Goal: Task Accomplishment & Management: Complete application form

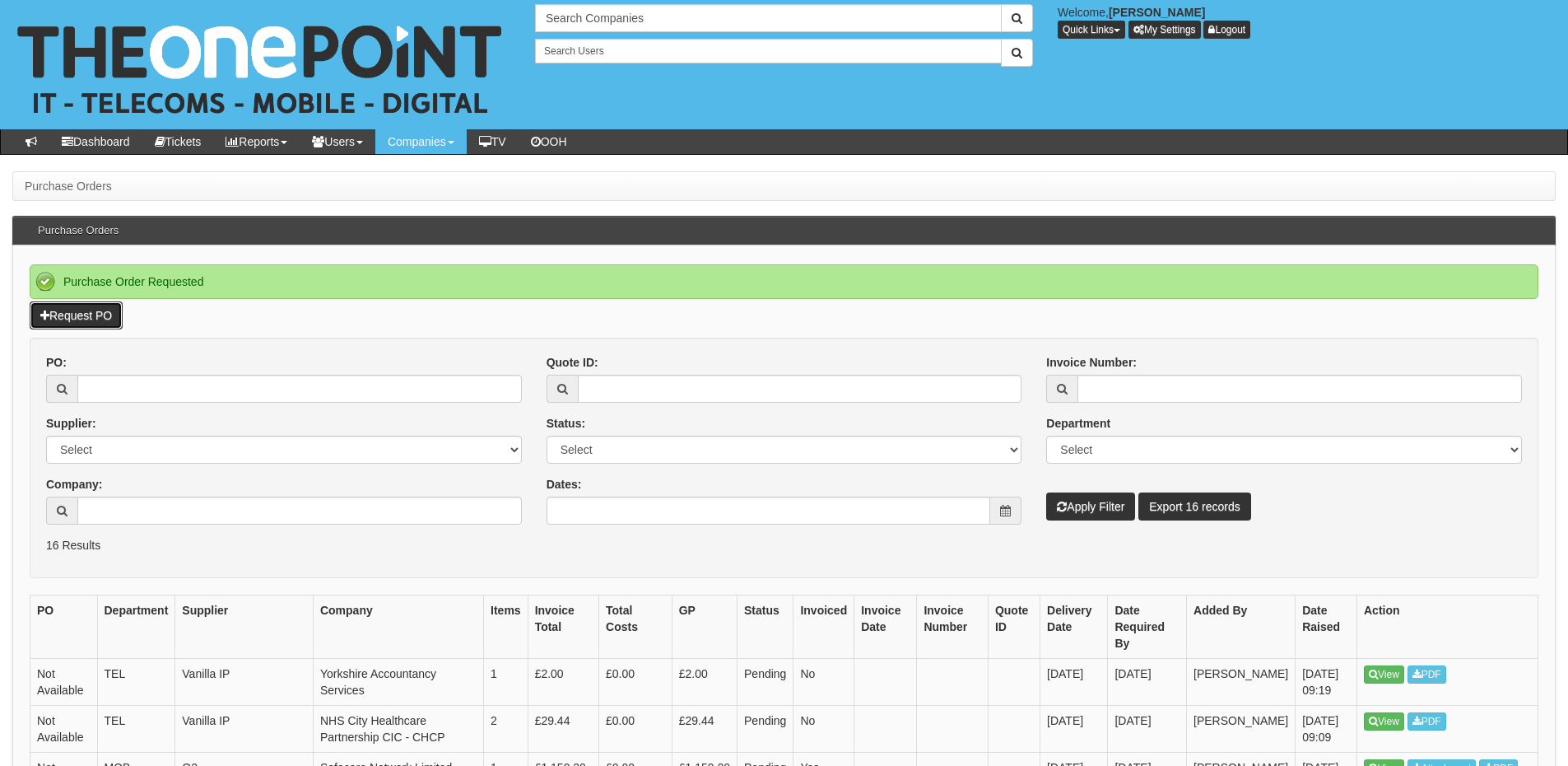
click at [91, 316] on link "Request PO" at bounding box center [76, 316] width 93 height 28
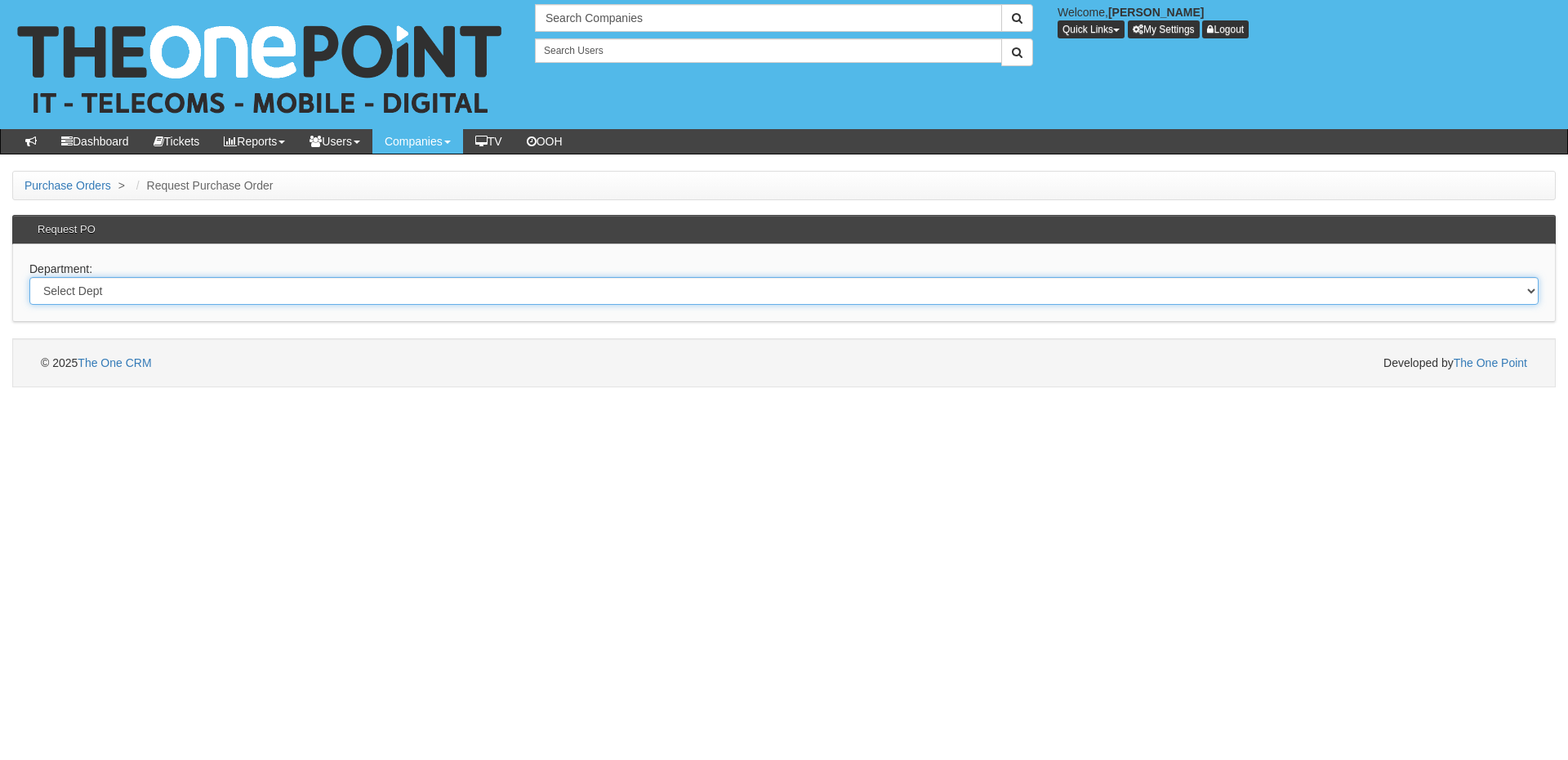
click at [534, 295] on select "Select Dept Digital Internal IT Mobiles Marketing Telecoms" at bounding box center [784, 290] width 1509 height 27
select select "?pipeID=&dept=MOB"
click at [29, 277] on select "Select Dept Digital Internal IT Mobiles Marketing Telecoms" at bounding box center [784, 290] width 1509 height 27
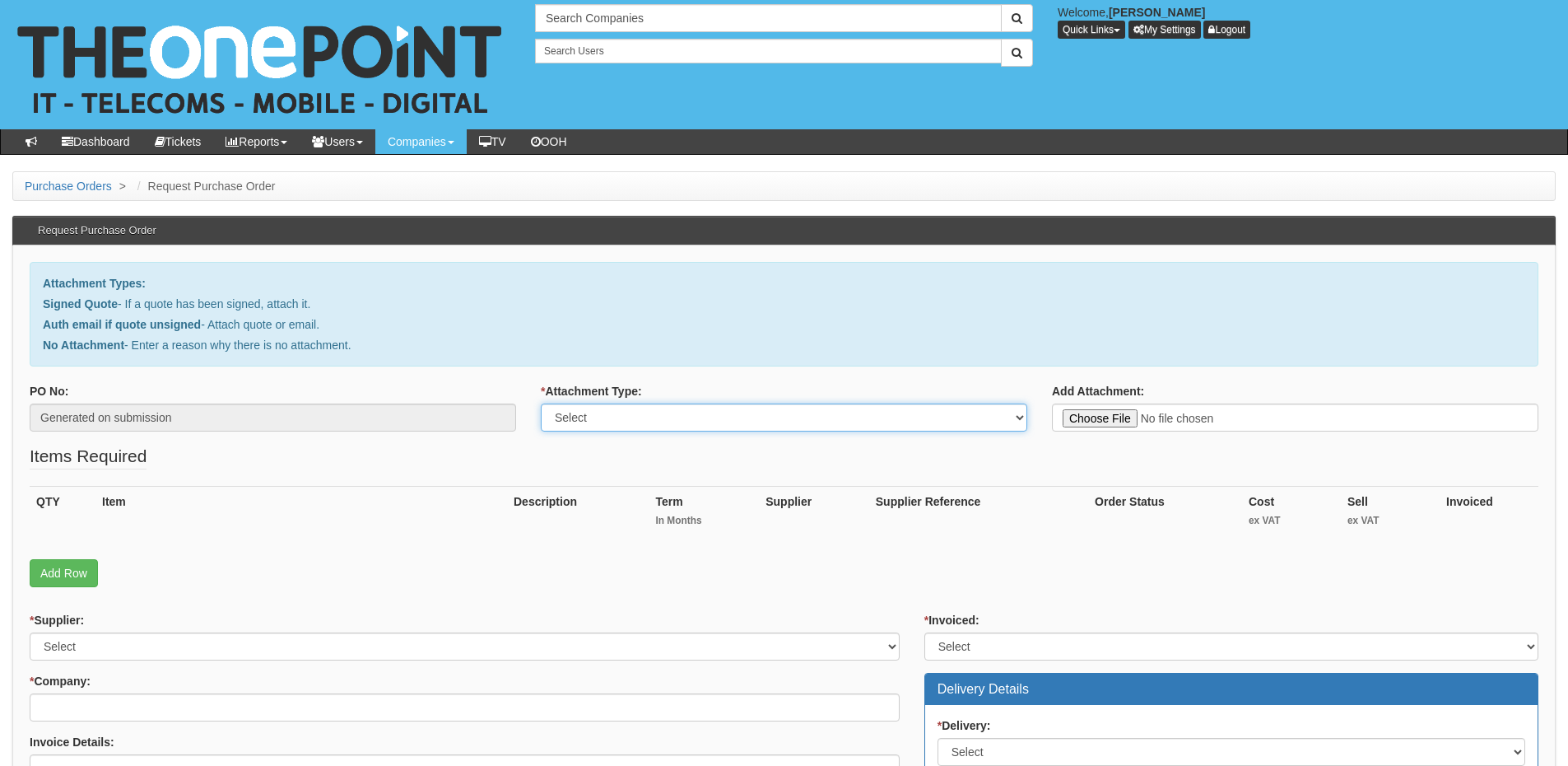
drag, startPoint x: 705, startPoint y: 410, endPoint x: 700, endPoint y: 427, distance: 17.7
click at [705, 410] on select "Select Signed Quote Auth email with quote if unsigned No Attachment" at bounding box center [783, 417] width 486 height 28
select select "No Attachment"
click at [540, 403] on select "Select Signed Quote Auth email with quote if unsigned No Attachment" at bounding box center [783, 417] width 486 height 28
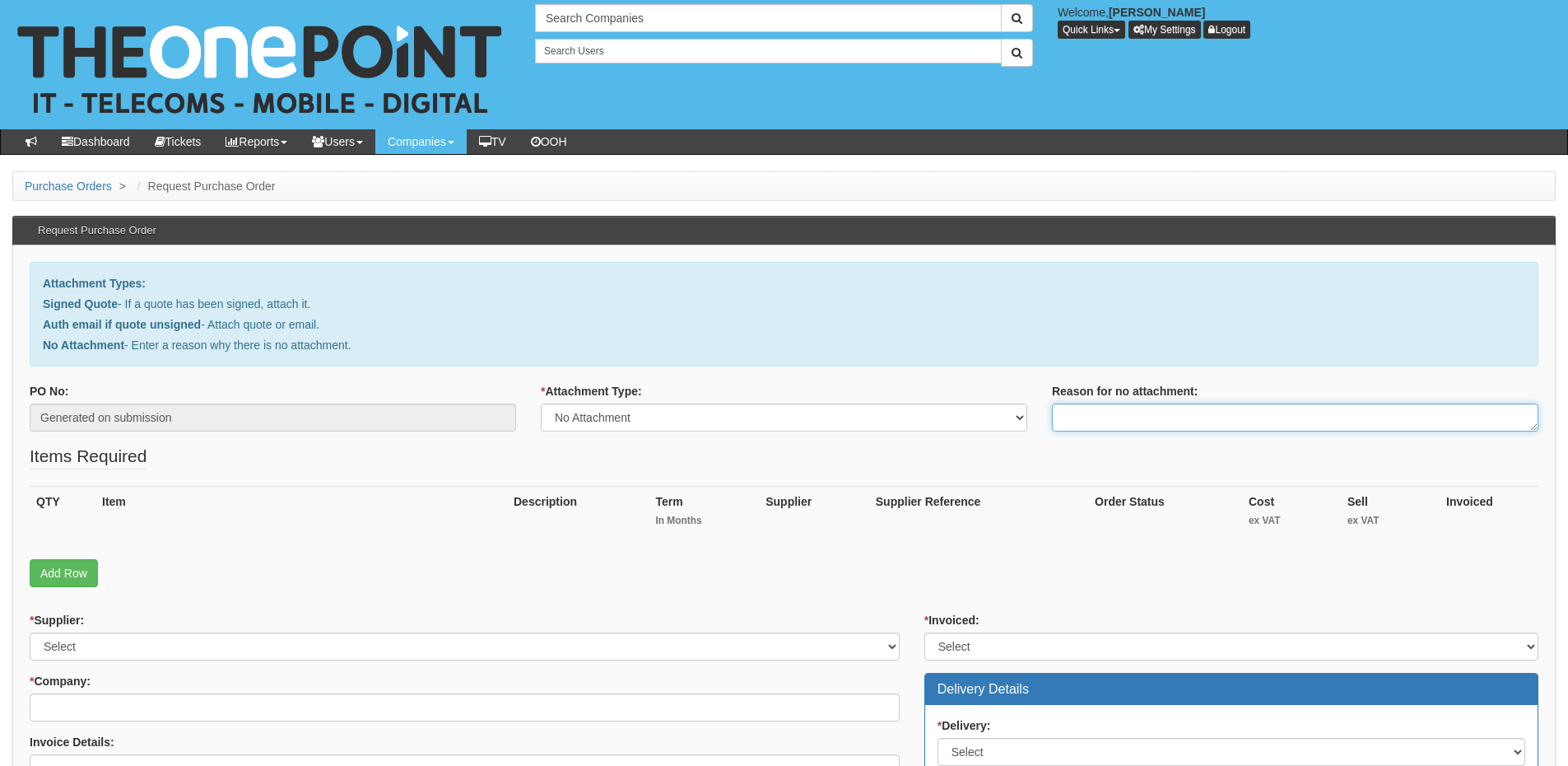
click at [1064, 418] on textarea "Reason for no attachment:" at bounding box center [1294, 417] width 486 height 28
click at [1188, 415] on textarea "Linked to ticket 435769" at bounding box center [1294, 417] width 486 height 28
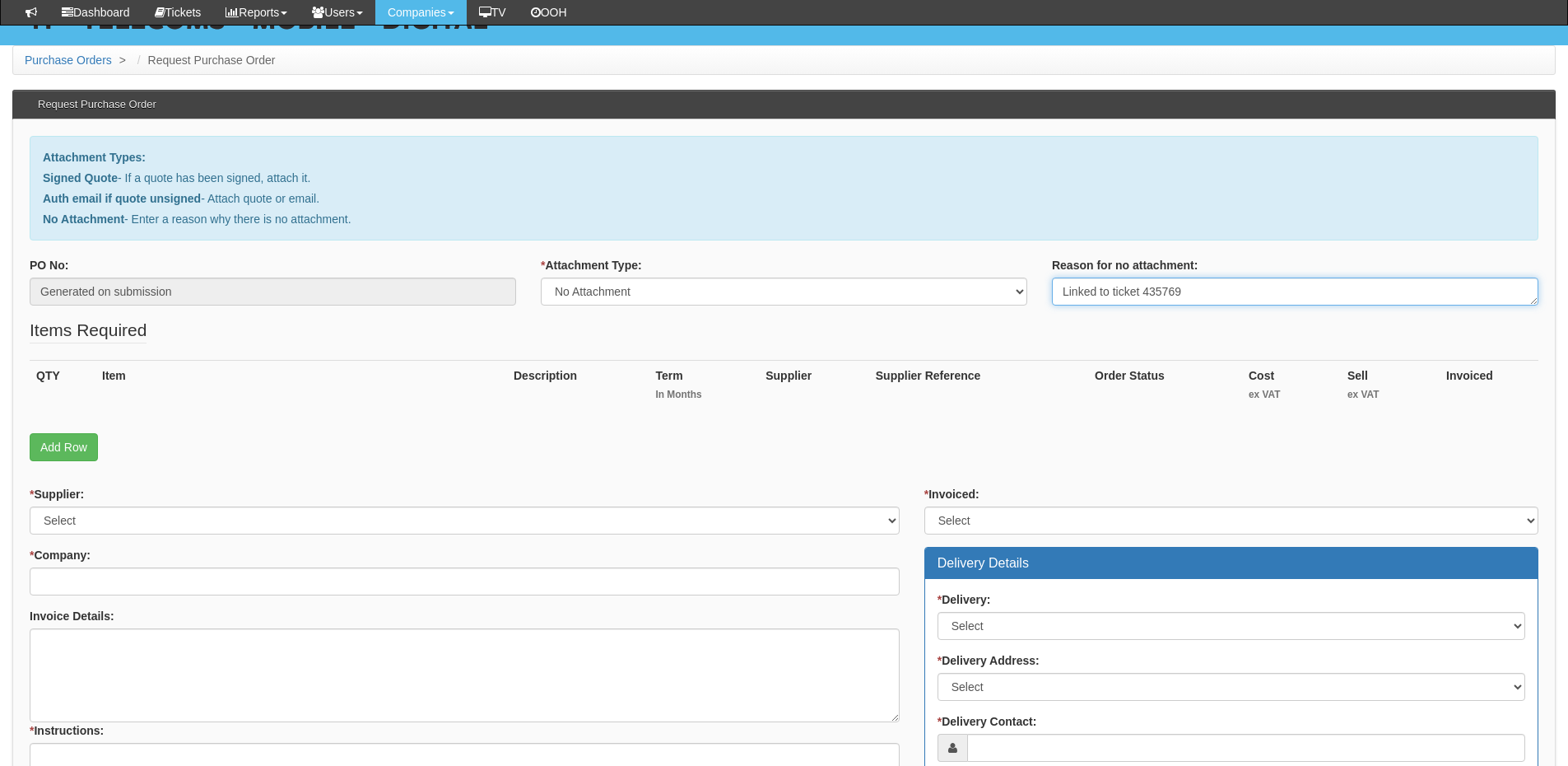
scroll to position [164, 0]
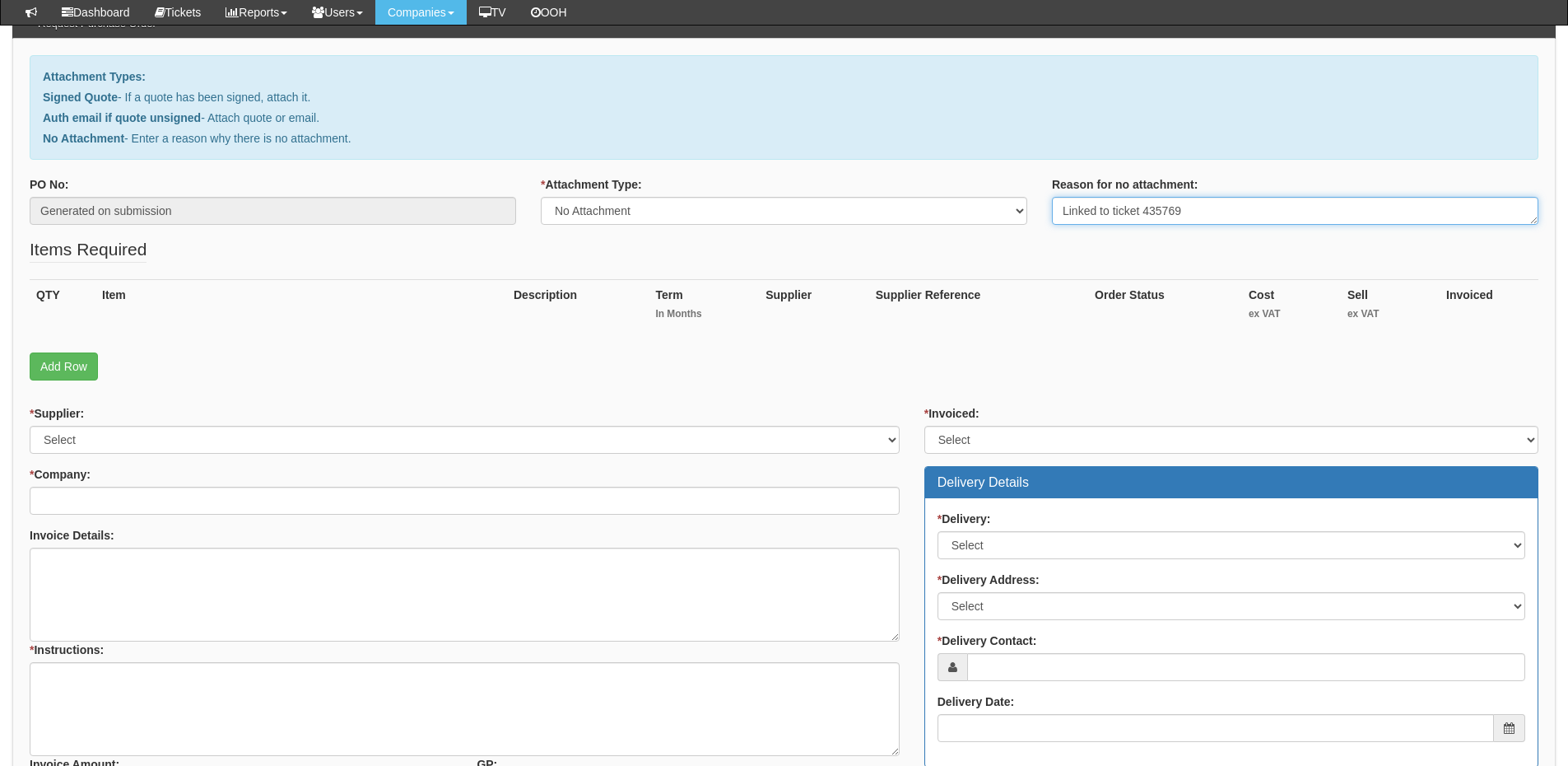
type textarea "Linked to ticket 435769"
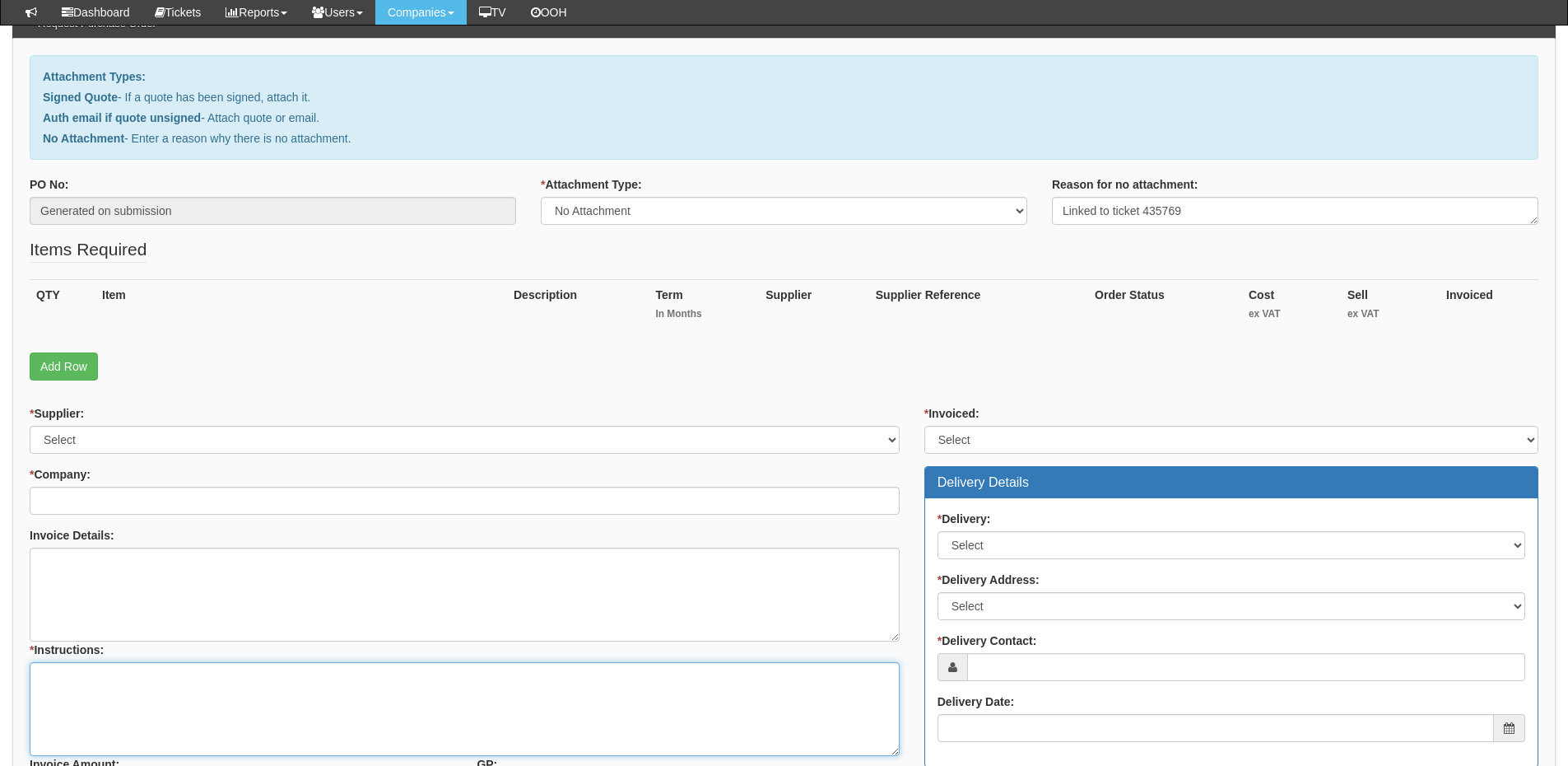
click at [181, 697] on textarea "* Instructions:" at bounding box center [464, 709] width 870 height 94
paste textarea "Linked to ticket 435769"
type textarea "Linked to ticket 435769"
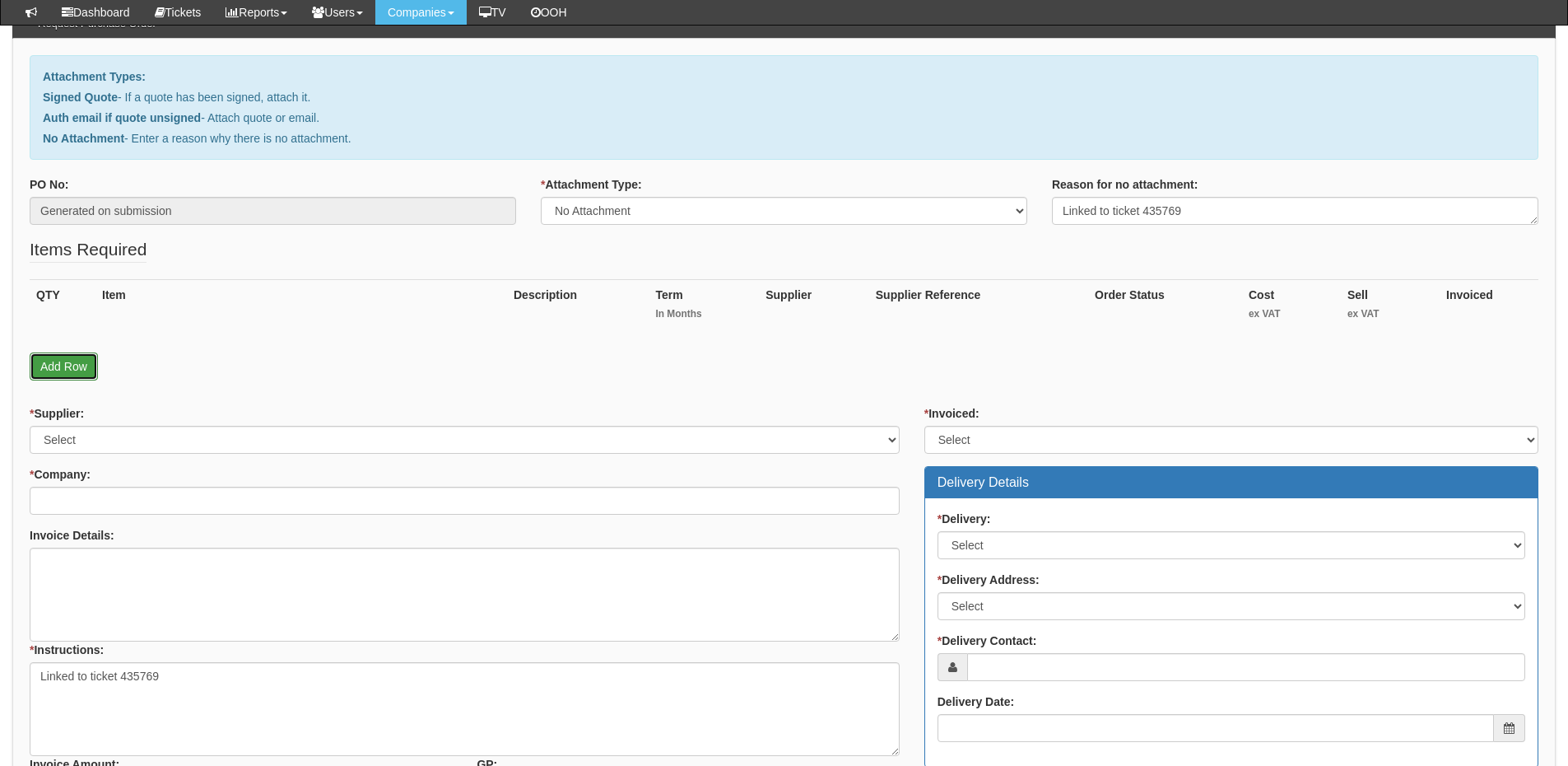
click at [86, 375] on link "Add Row" at bounding box center [64, 366] width 68 height 28
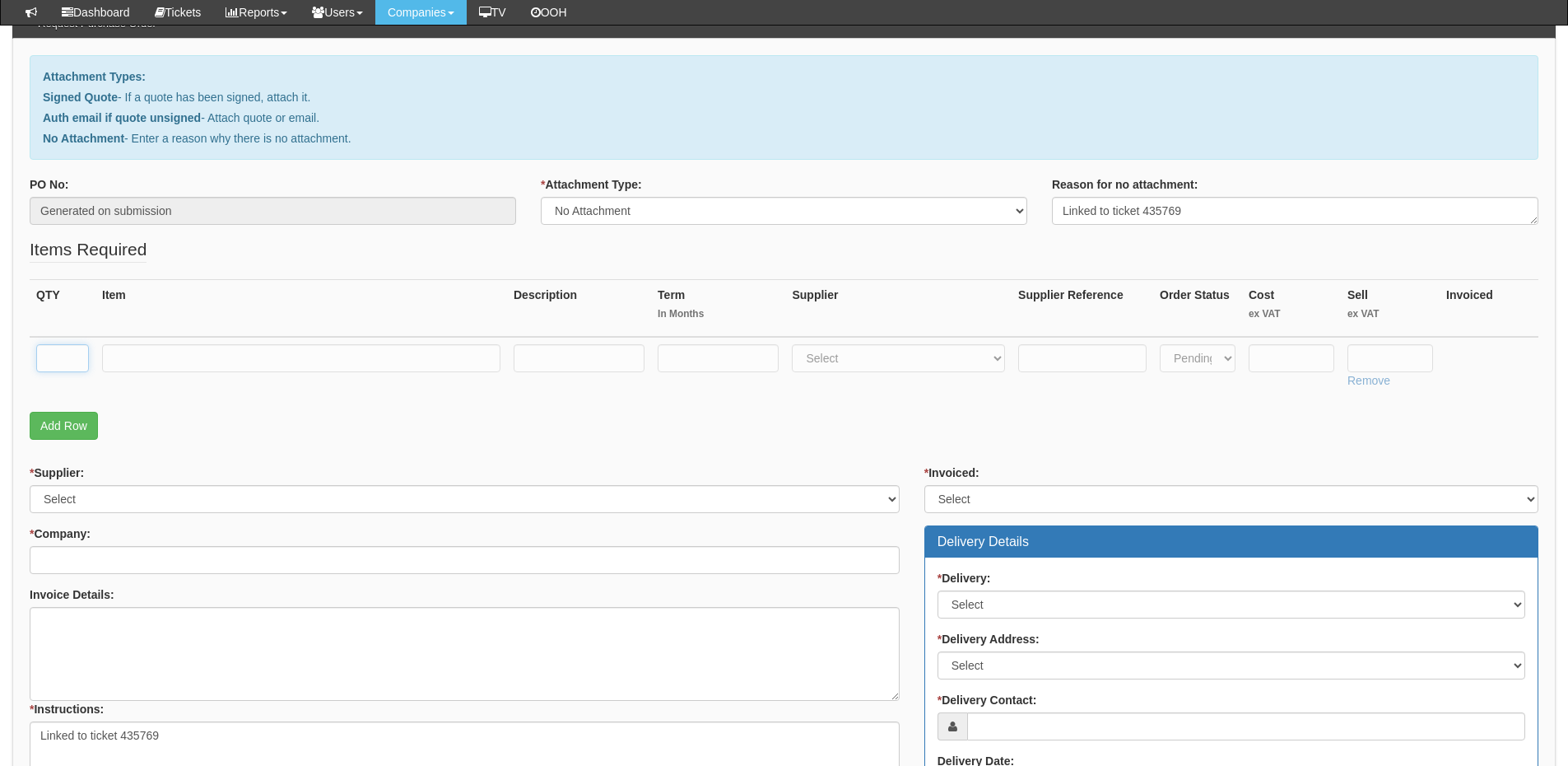
click at [66, 362] on input "text" at bounding box center [62, 358] width 53 height 28
type input "1"
click at [136, 363] on input "text" at bounding box center [302, 358] width 398 height 28
type input "O2 Simo Unlimited"
click at [678, 362] on input "text" at bounding box center [718, 358] width 121 height 28
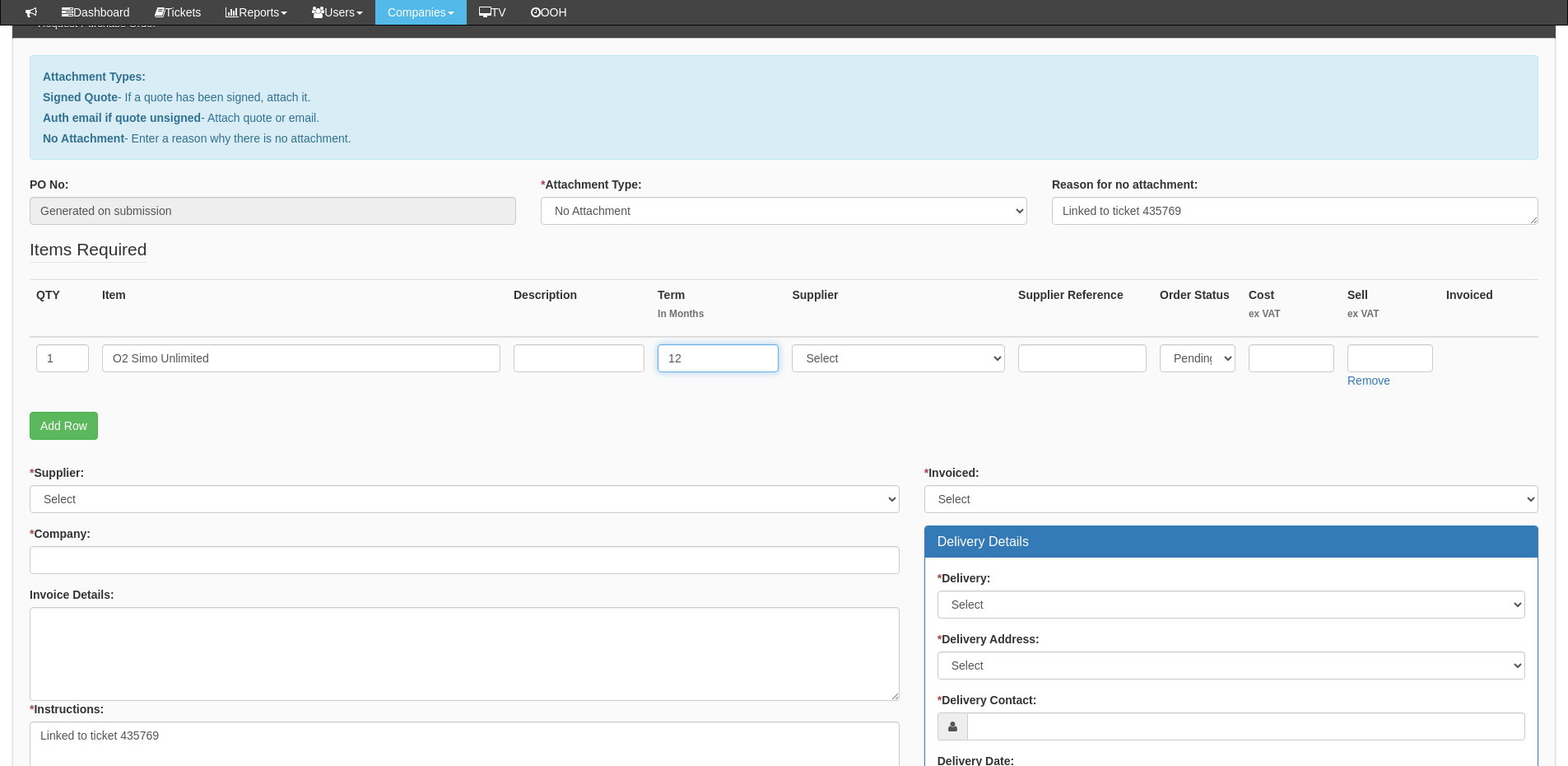
type input "12"
click at [588, 357] on input "text" at bounding box center [579, 358] width 131 height 28
type input "£22 p/m"
click at [869, 362] on select "Select 123 REG.co.uk 1Password 3 4Gon AA Jones Electric Ltd Abzorb Access Group…" at bounding box center [897, 358] width 213 height 28
select select "54"
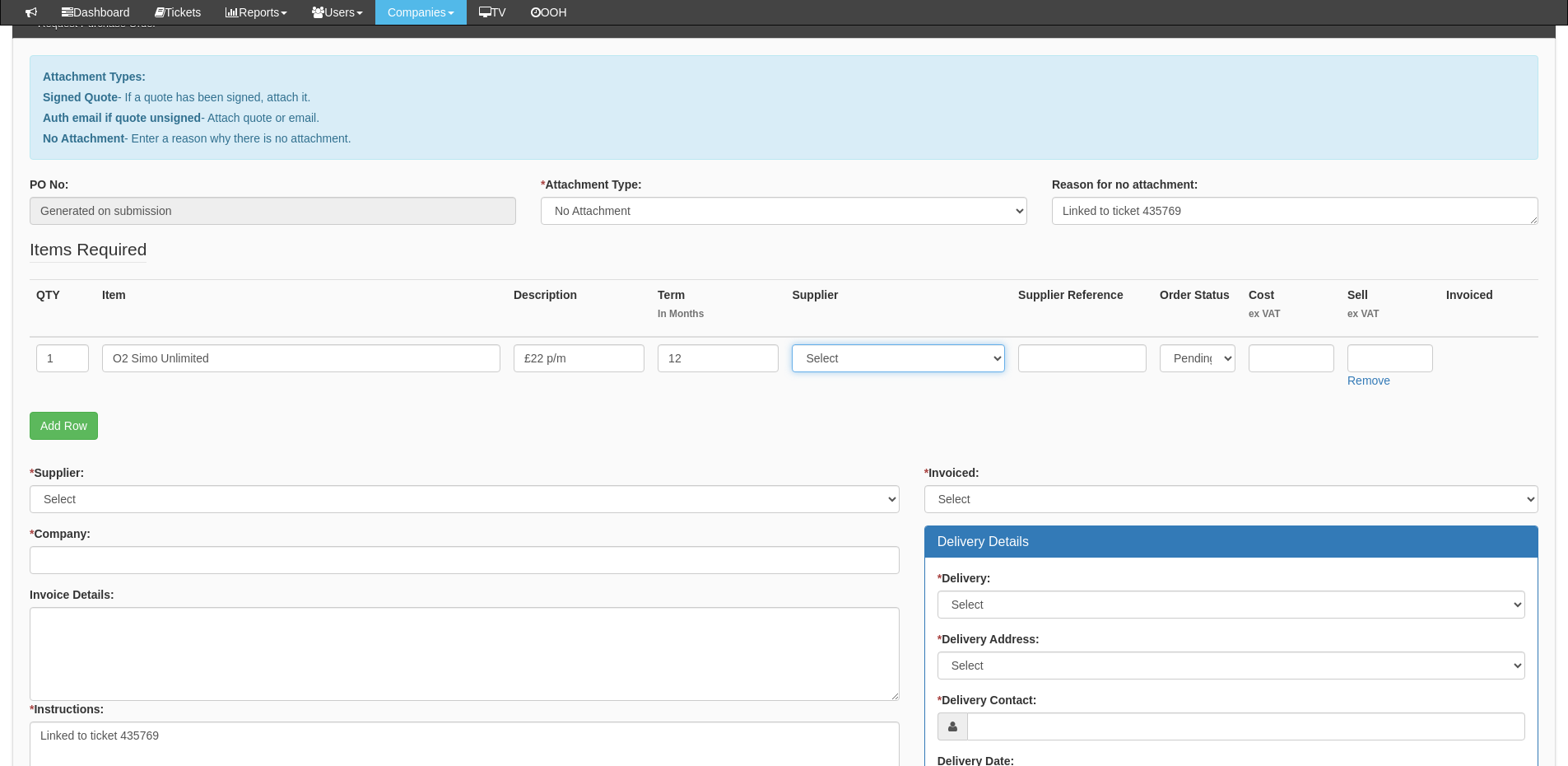
click at [796, 344] on select "Select 123 REG.co.uk 1Password 3 4Gon AA Jones Electric Ltd Abzorb Access Group…" at bounding box center [897, 358] width 213 height 28
click at [1393, 360] on input "text" at bounding box center [1389, 358] width 86 height 28
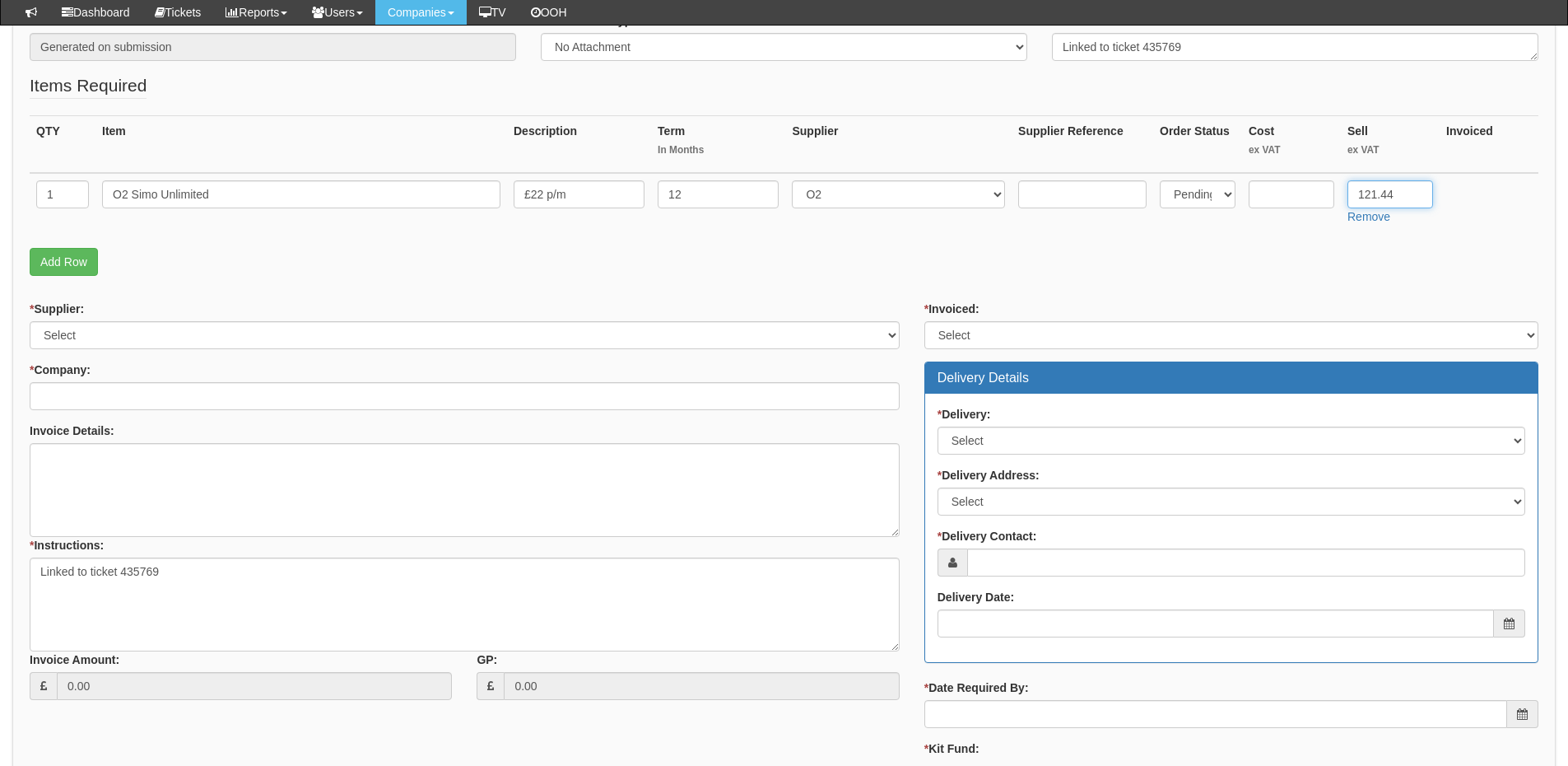
scroll to position [329, 0]
type input "121.44"
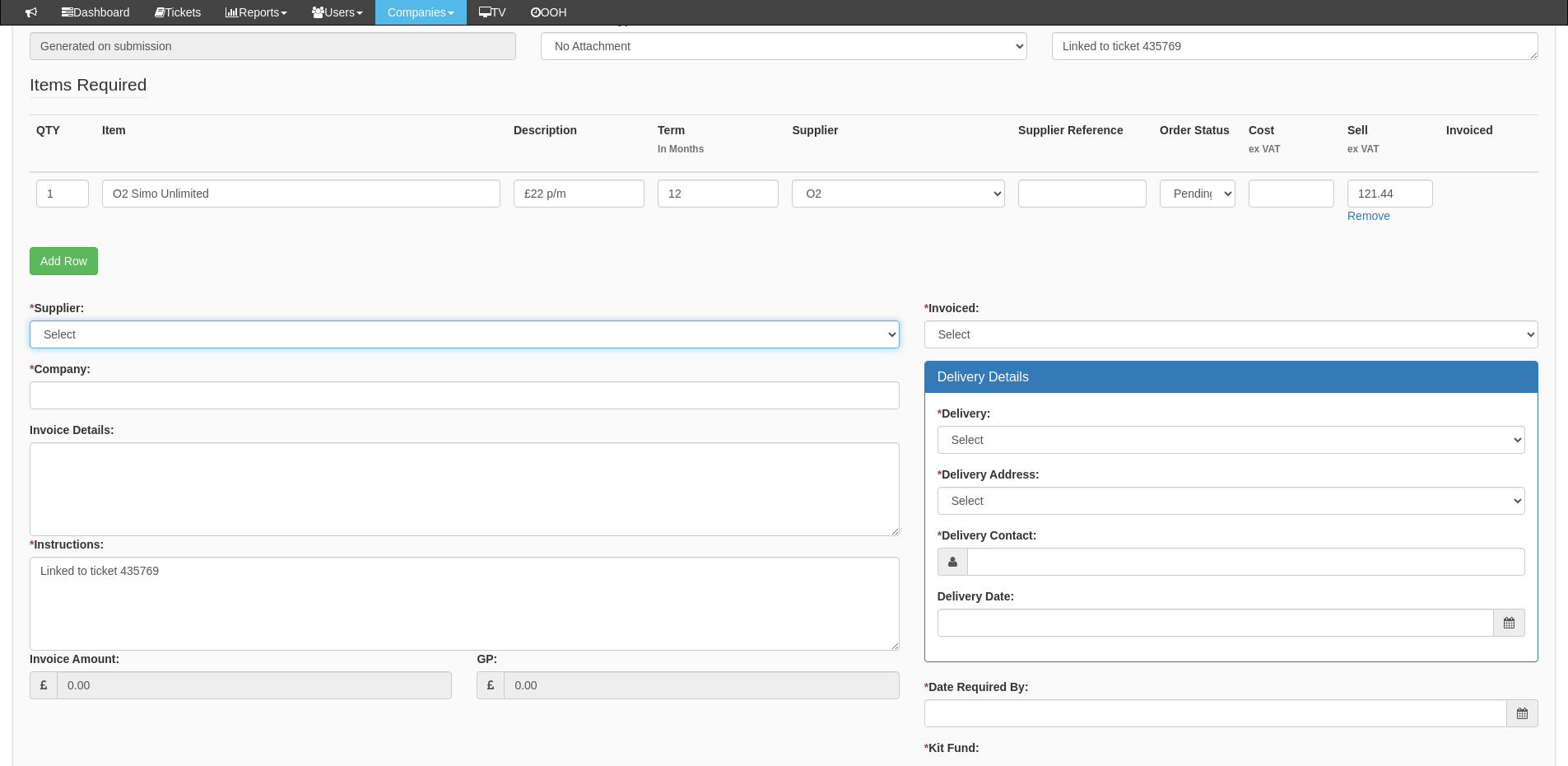
click at [79, 329] on select "Select 123 REG.co.uk 1Password 3 4Gon AA Jones Electric Ltd Abzorb Access Group…" at bounding box center [464, 334] width 870 height 28
select select "54"
click at [30, 320] on select "Select 123 REG.co.uk 1Password 3 4Gon AA Jones Electric Ltd Abzorb Access Group…" at bounding box center [464, 334] width 870 height 28
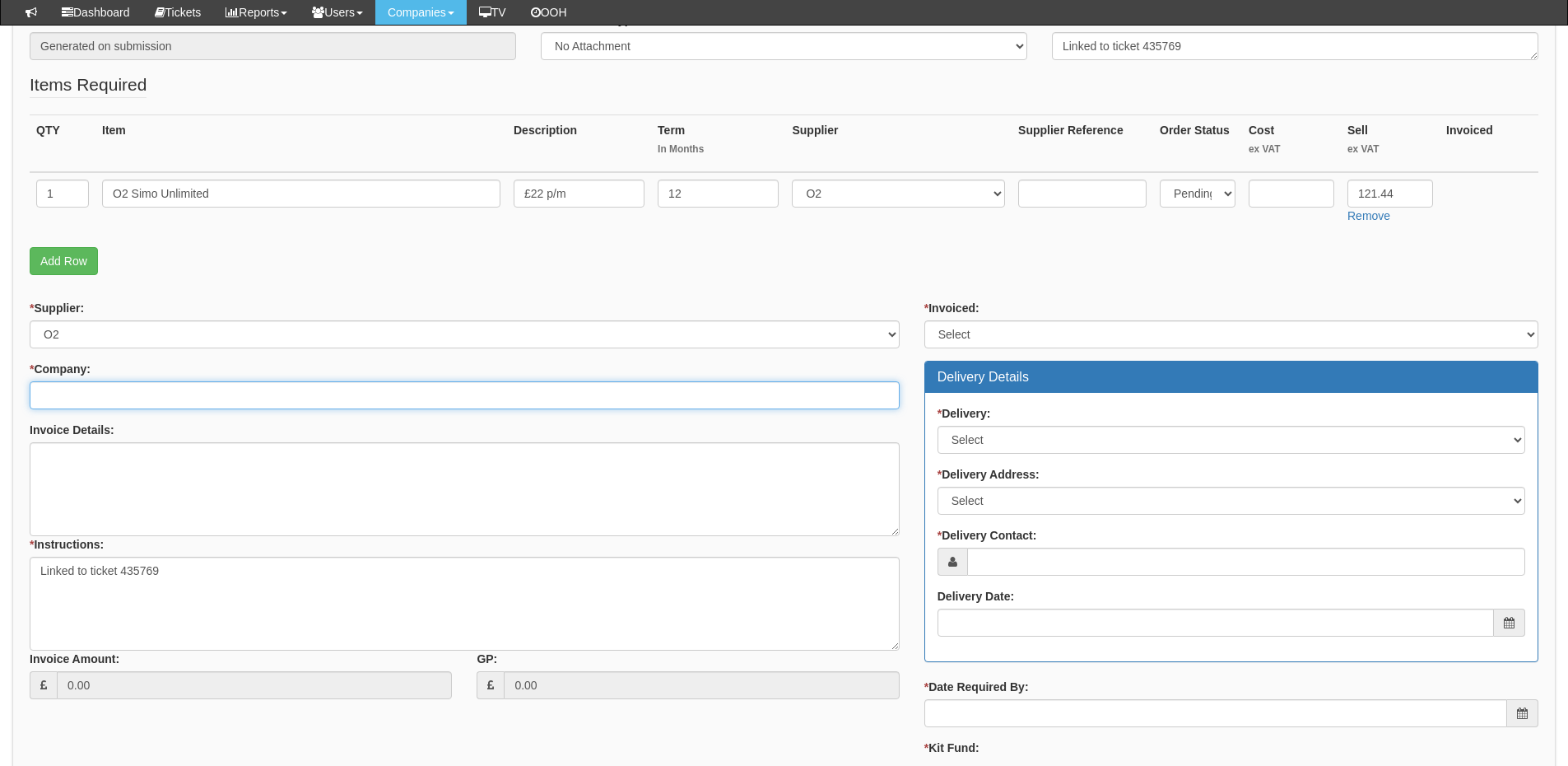
click at [101, 392] on input "* Company:" at bounding box center [464, 395] width 870 height 28
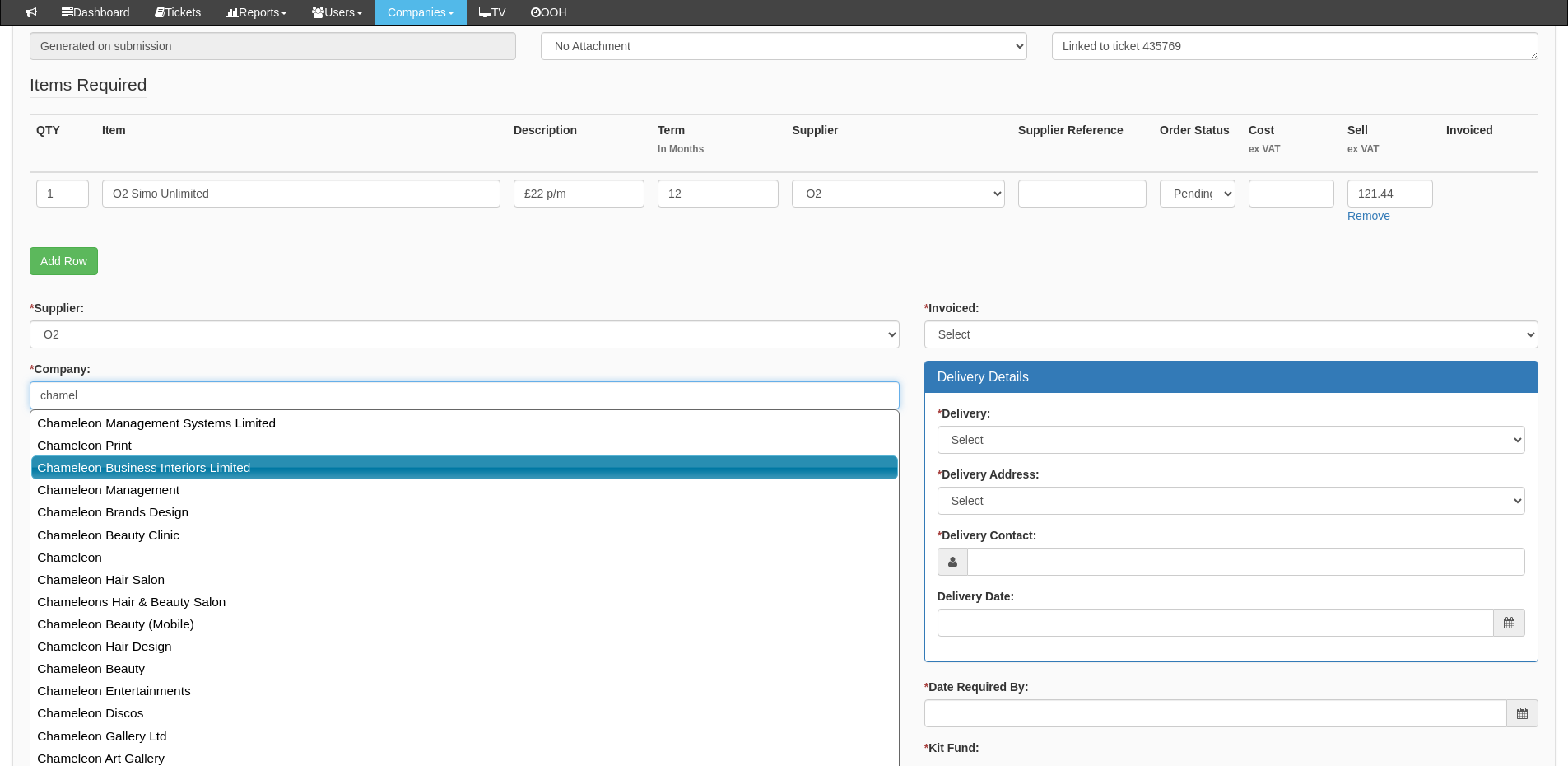
click at [119, 462] on link "Chameleon Business Interiors Limited" at bounding box center [464, 467] width 866 height 24
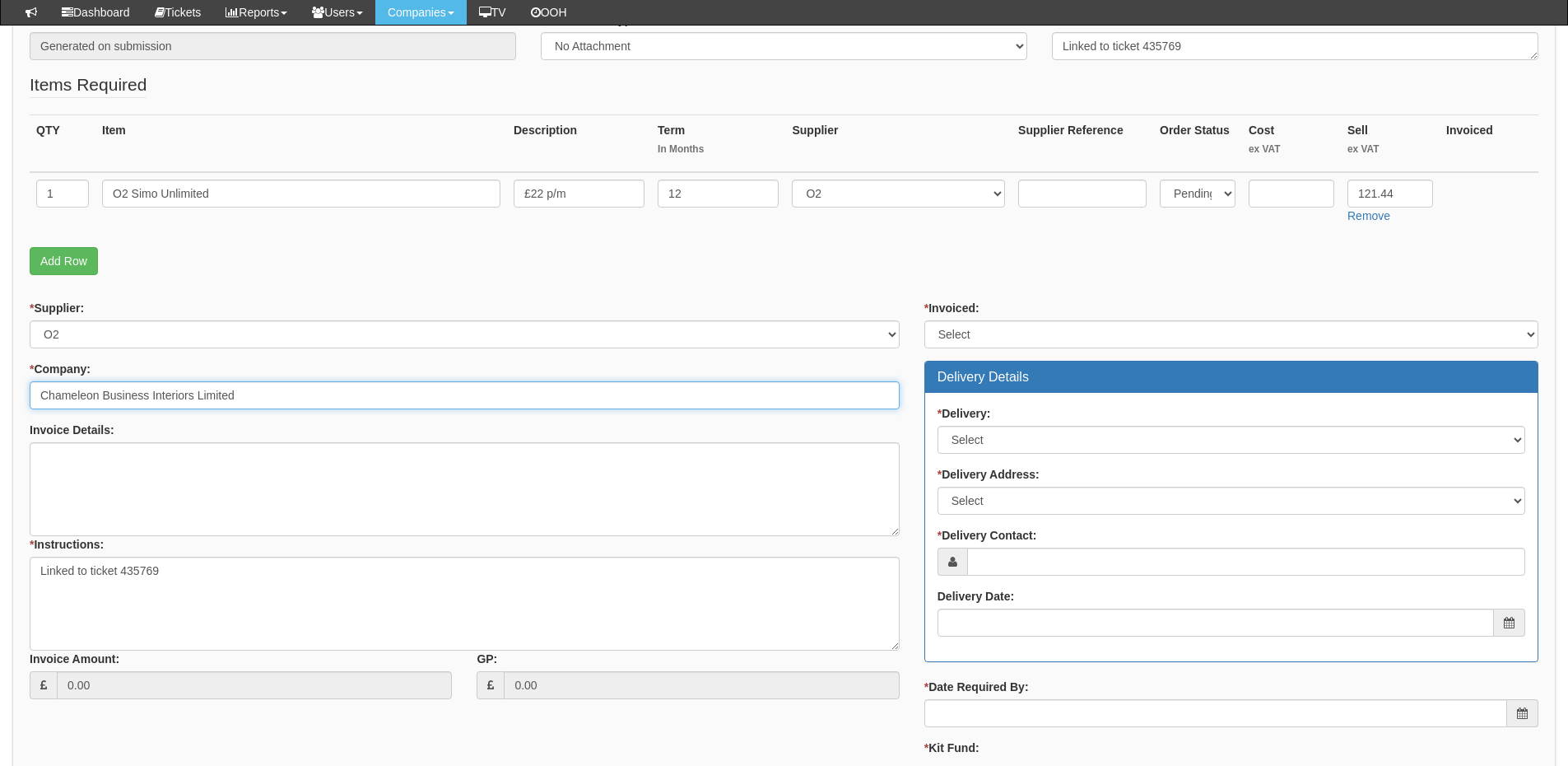
type input "Chameleon Business Interiors Limited"
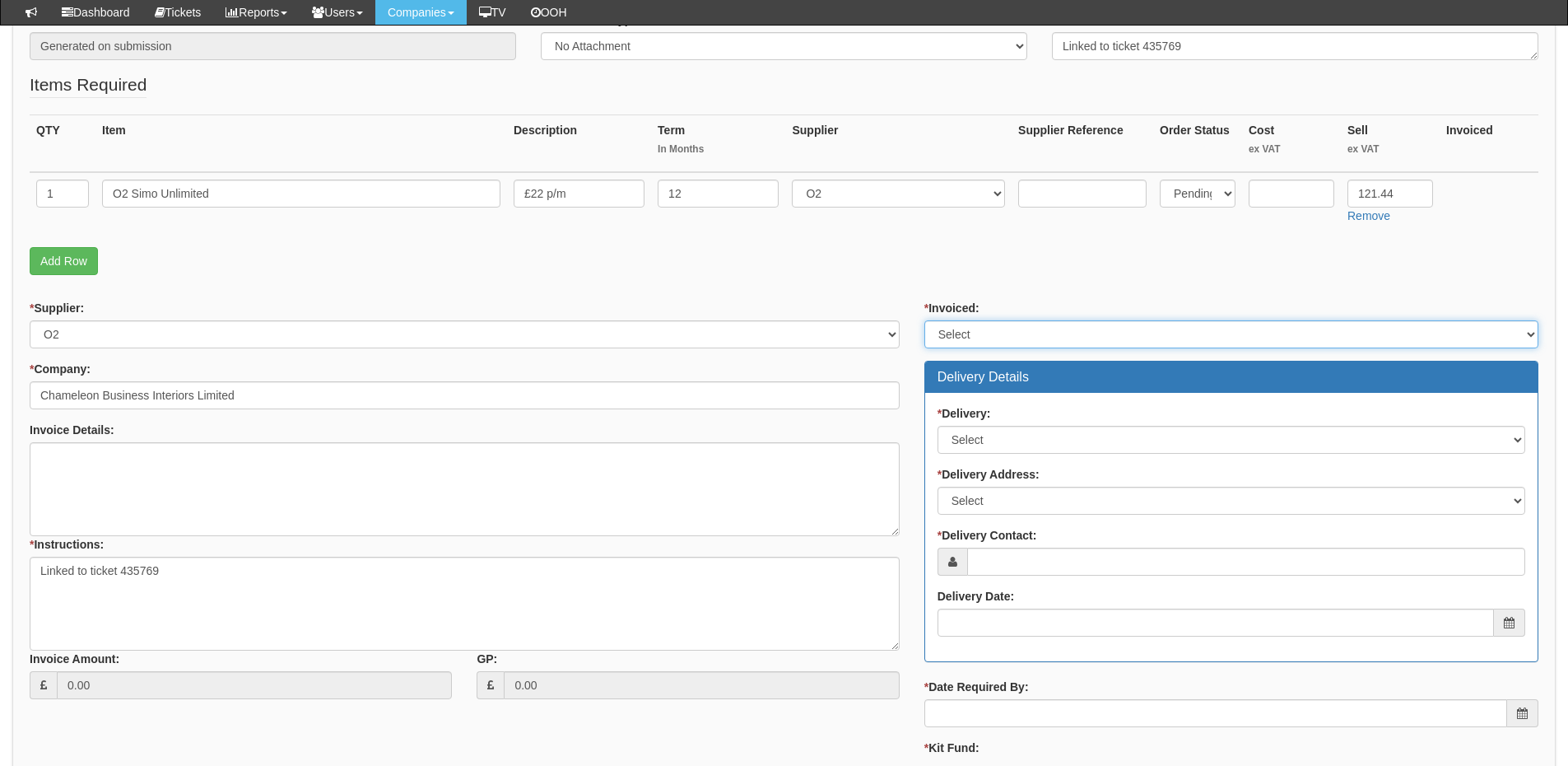
click at [951, 341] on select "Select Yes No N/A STB (part of order)" at bounding box center [1231, 334] width 614 height 28
select select "2"
click at [924, 320] on select "Select Yes No N/A STB (part of order)" at bounding box center [1231, 334] width 614 height 28
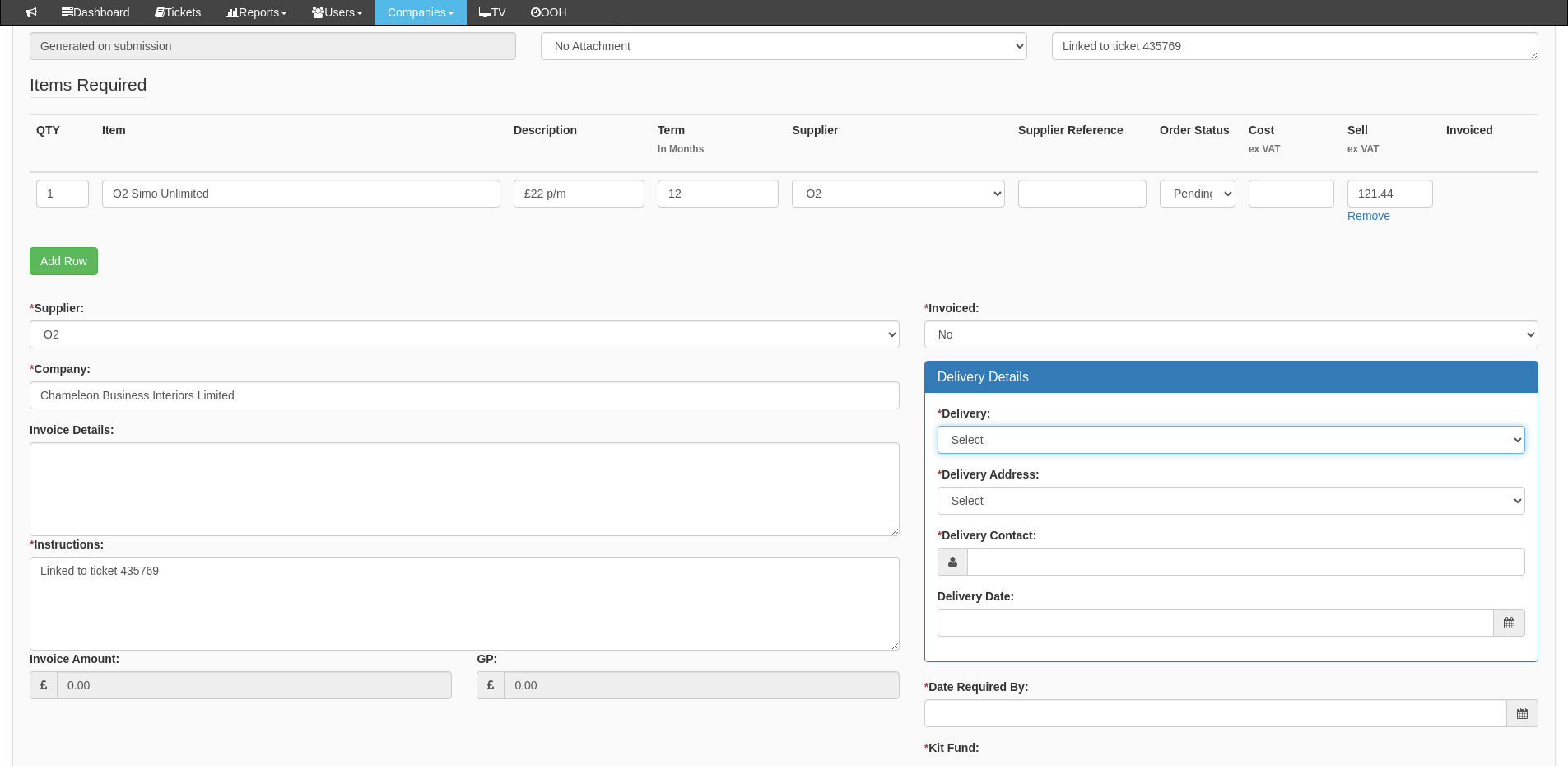
drag, startPoint x: 971, startPoint y: 440, endPoint x: 974, endPoint y: 451, distance: 11.4
click at [971, 440] on select "Select No Not Applicable Yes" at bounding box center [1230, 439] width 588 height 28
select select "1"
click at [937, 425] on select "Select No Not Applicable Yes" at bounding box center [1230, 439] width 588 height 28
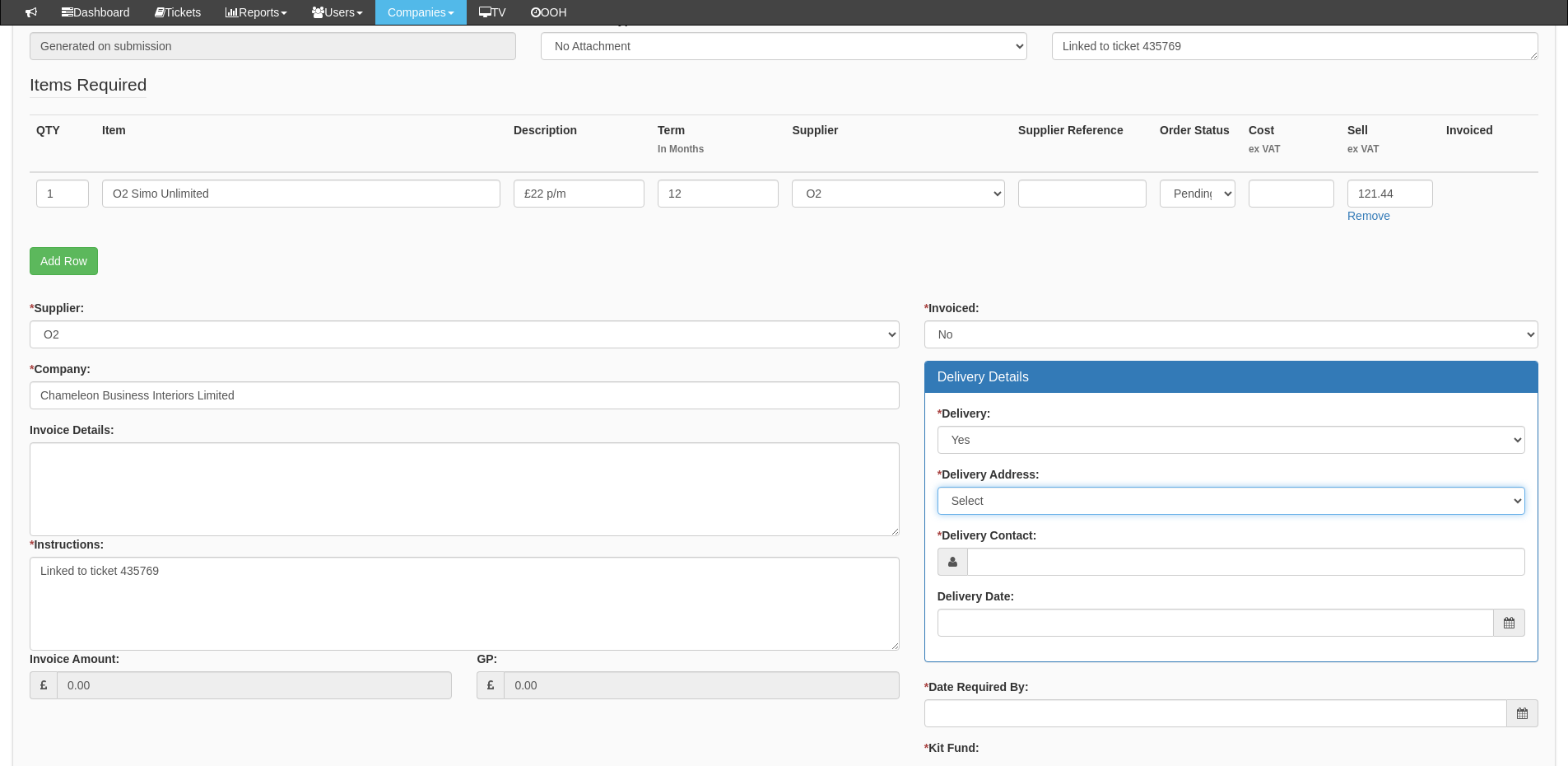
drag, startPoint x: 982, startPoint y: 500, endPoint x: 982, endPoint y: 513, distance: 13.0
click at [982, 500] on select "Select Not Applicable Main Address - HU1 2BN Other" at bounding box center [1230, 500] width 588 height 28
select select "company_main_address"
click at [937, 486] on select "Select Not Applicable Main Address - HU1 2BN Other" at bounding box center [1230, 500] width 588 height 28
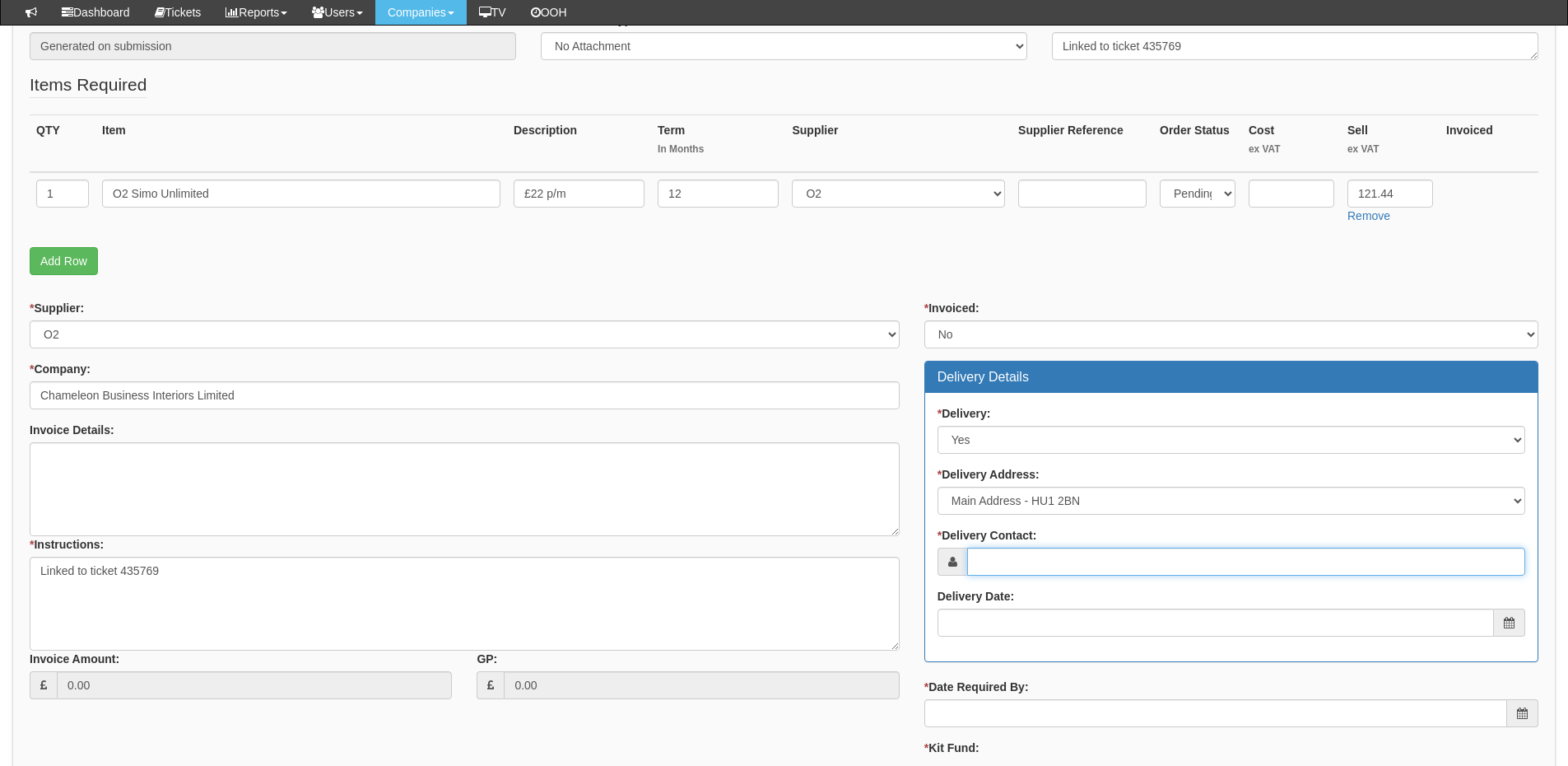
click at [994, 561] on input "* Delivery Contact:" at bounding box center [1245, 561] width 558 height 28
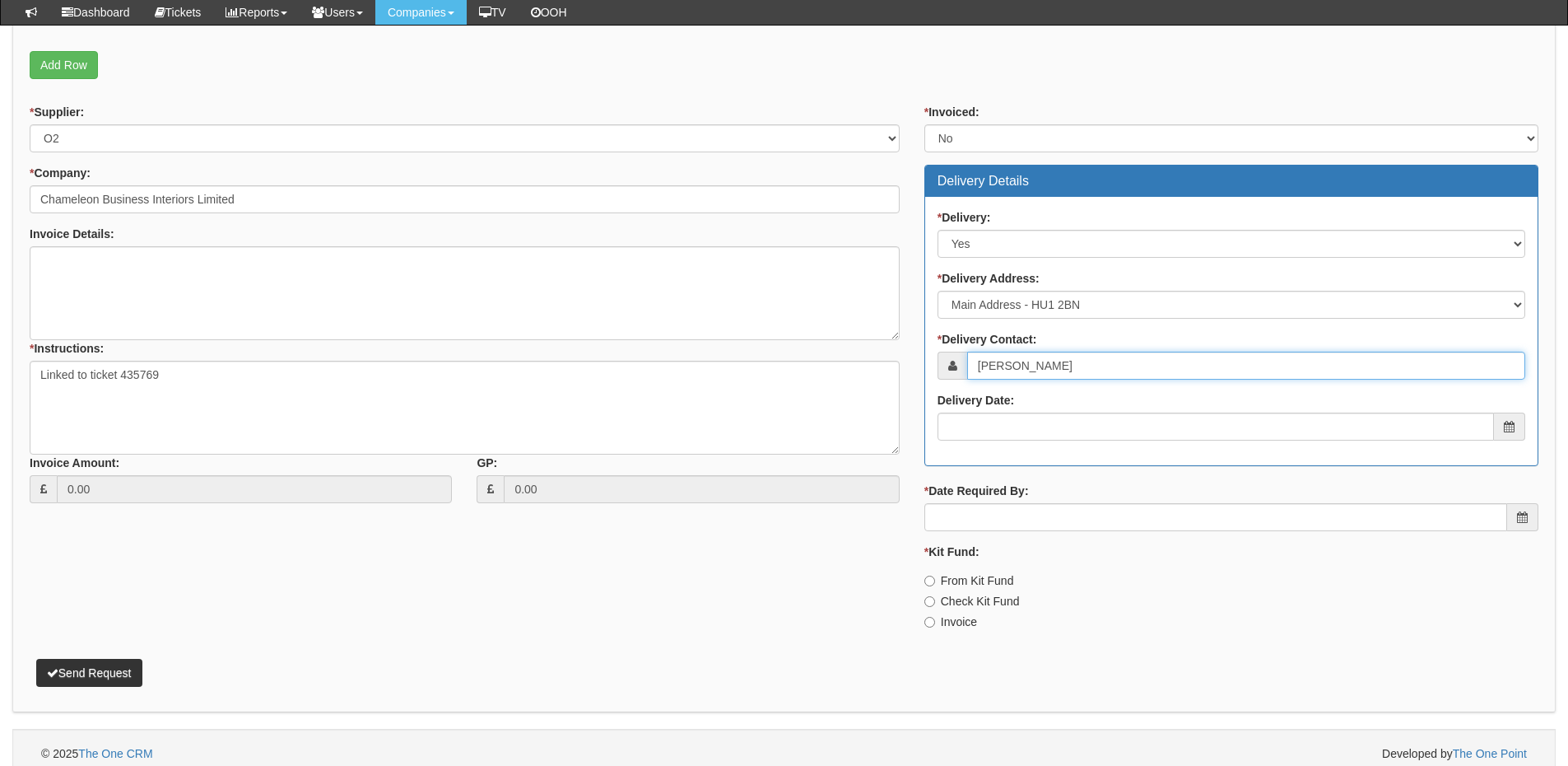
scroll to position [538, 0]
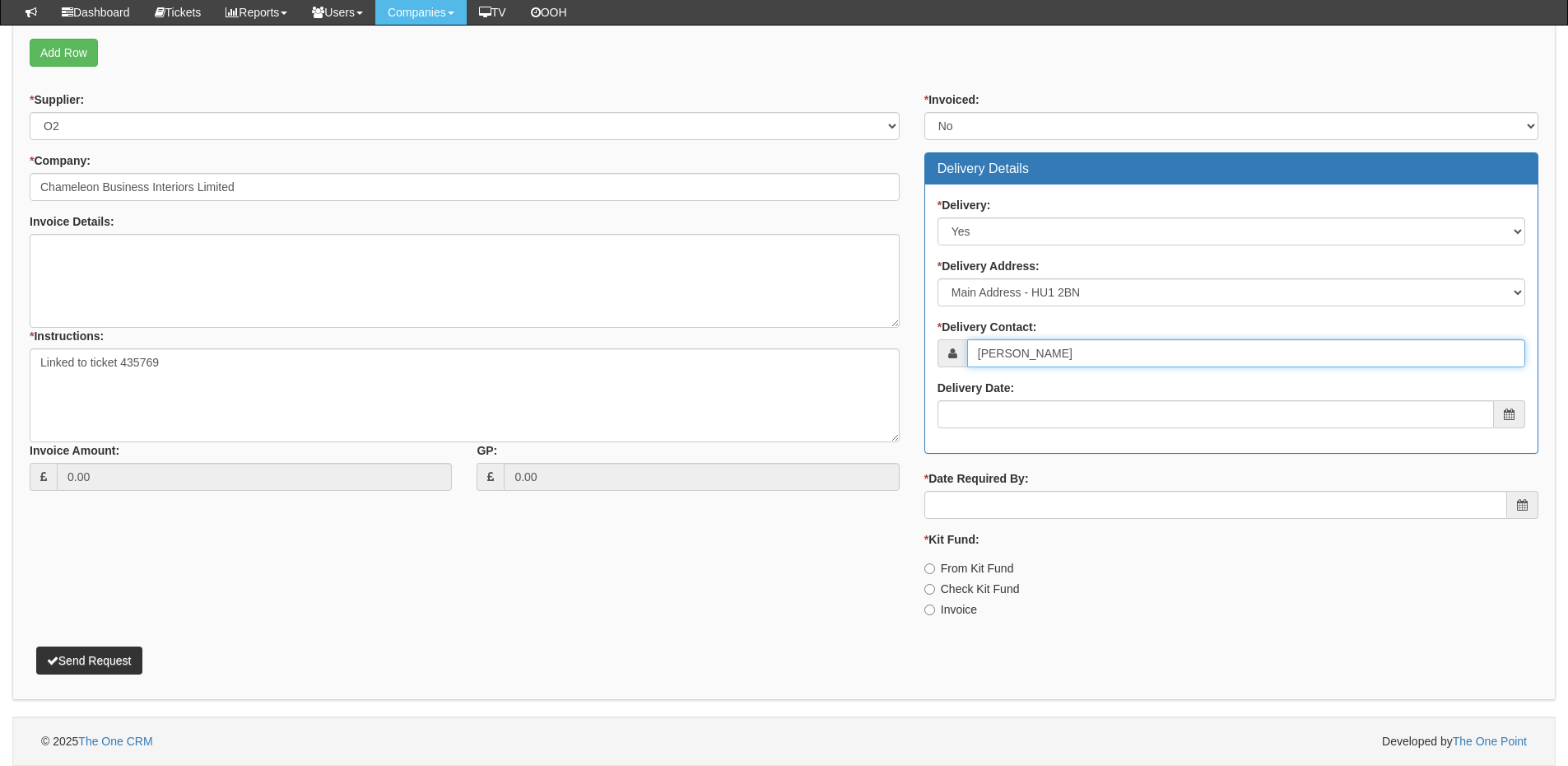
type input "[PERSON_NAME]"
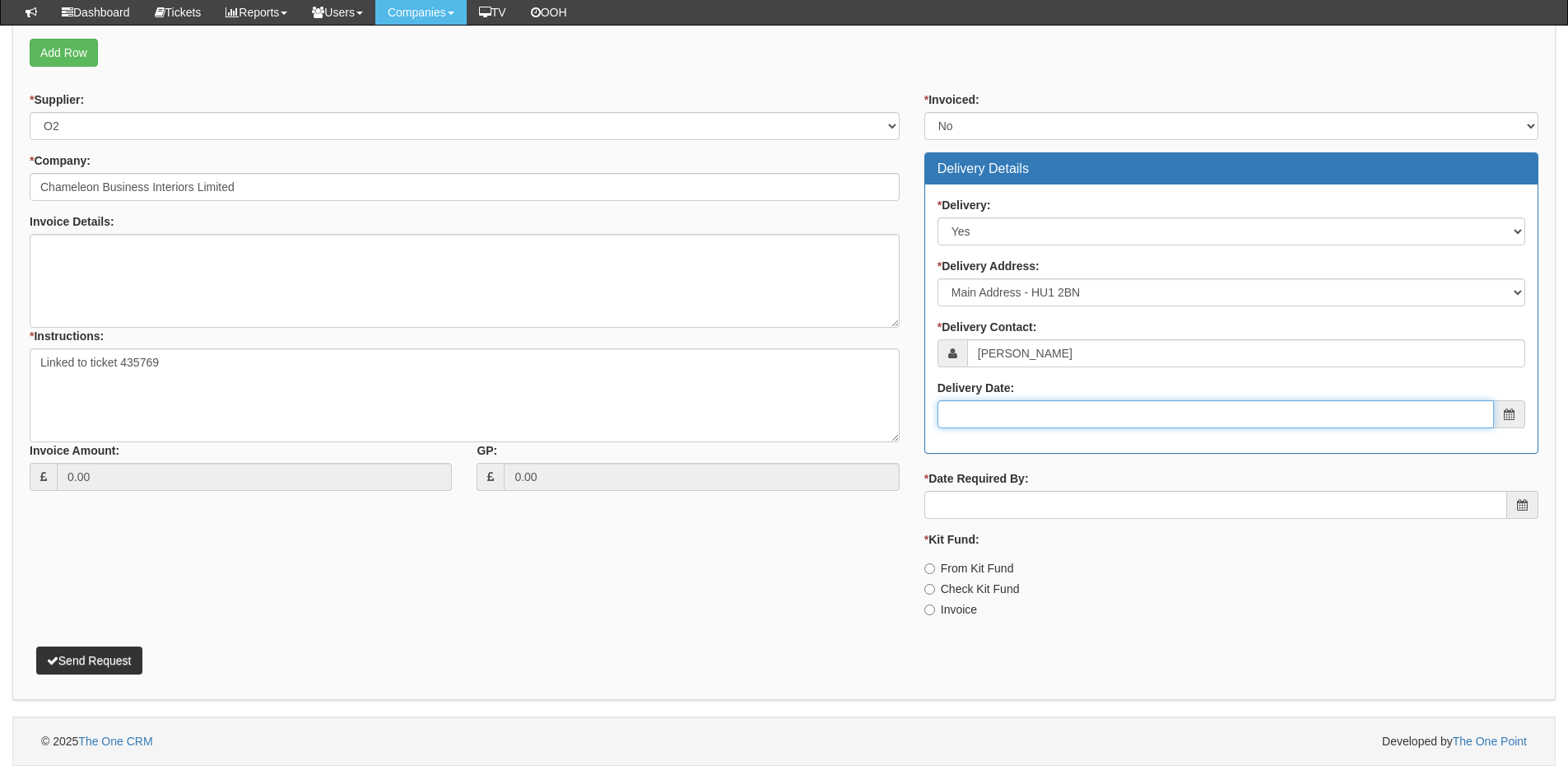
click at [1061, 419] on input "Delivery Date:" at bounding box center [1215, 414] width 556 height 28
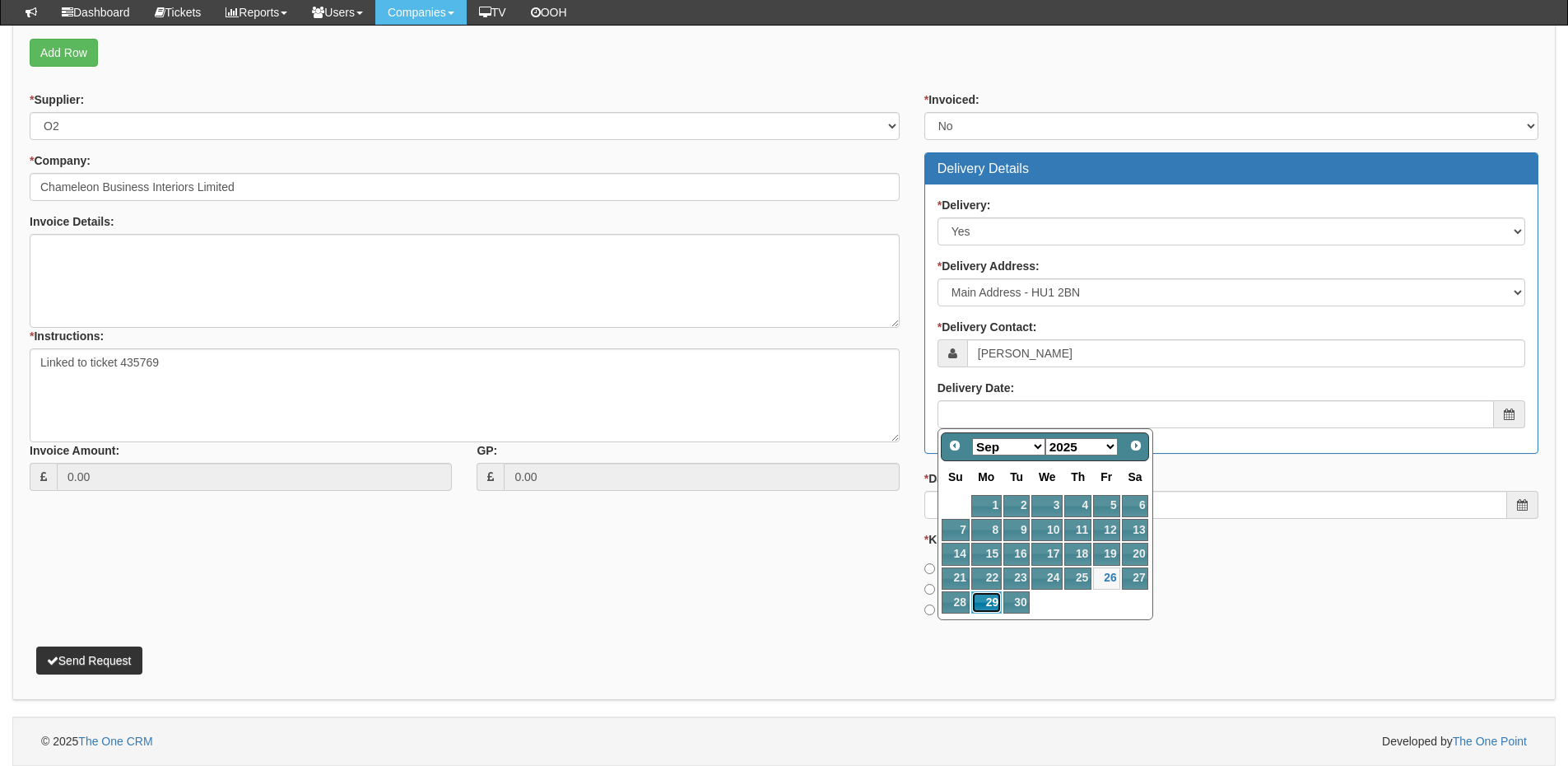
click at [989, 604] on link "29" at bounding box center [986, 603] width 30 height 22
type input "2025-09-29"
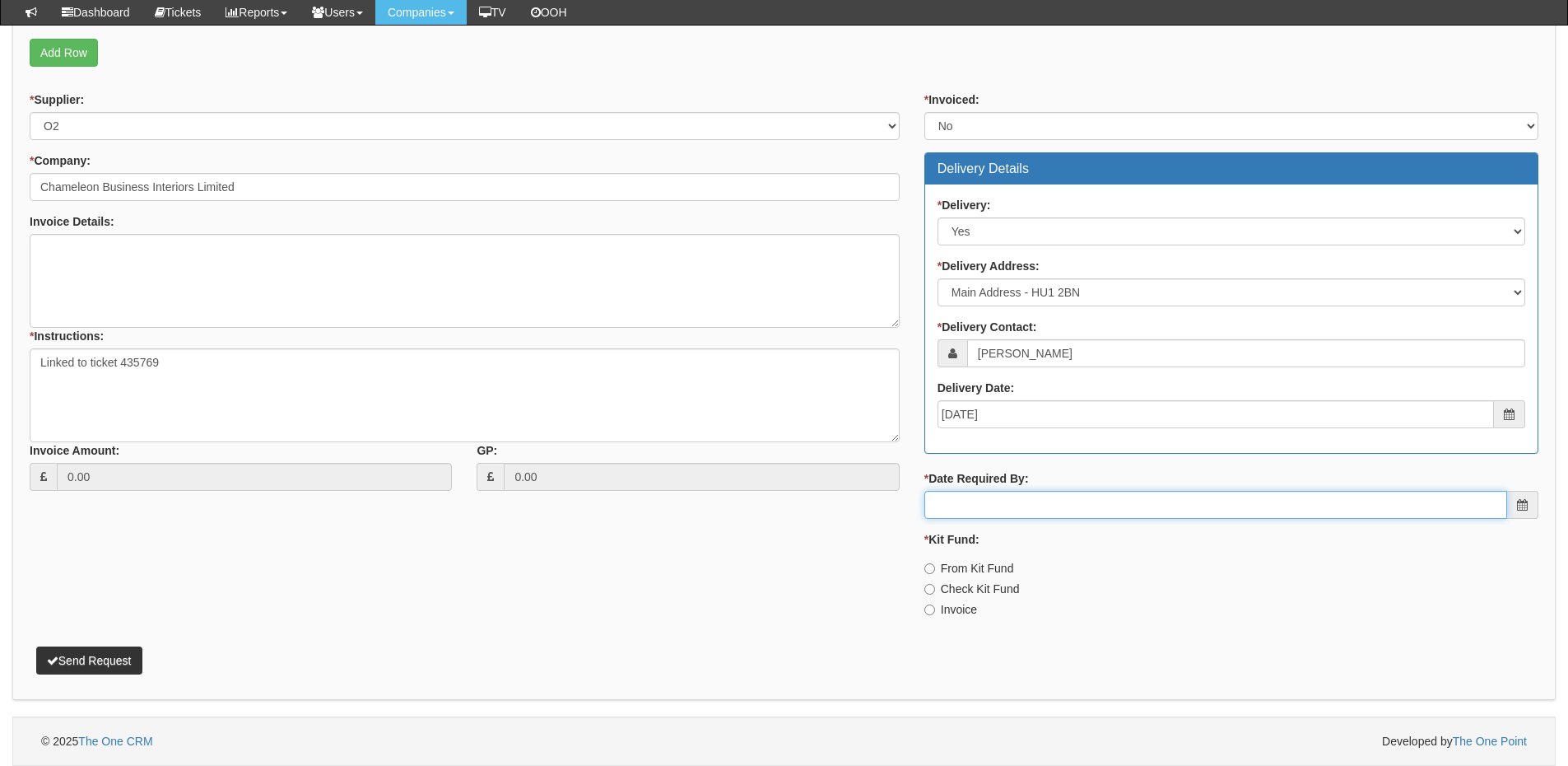
click at [985, 506] on input "* Date Required By:" at bounding box center [1216, 505] width 583 height 28
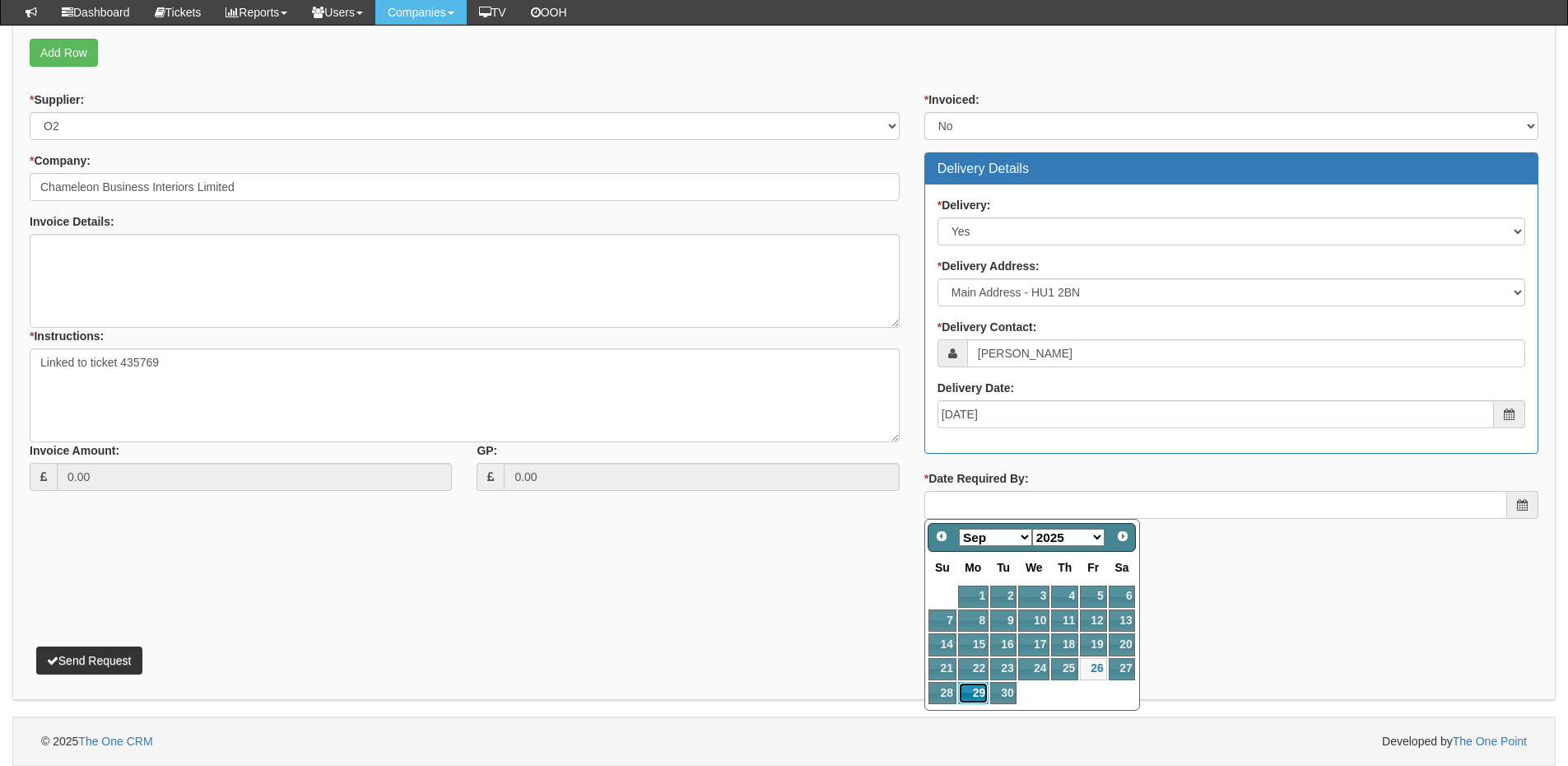
click at [978, 695] on link "29" at bounding box center [972, 693] width 30 height 22
type input "2025-09-29"
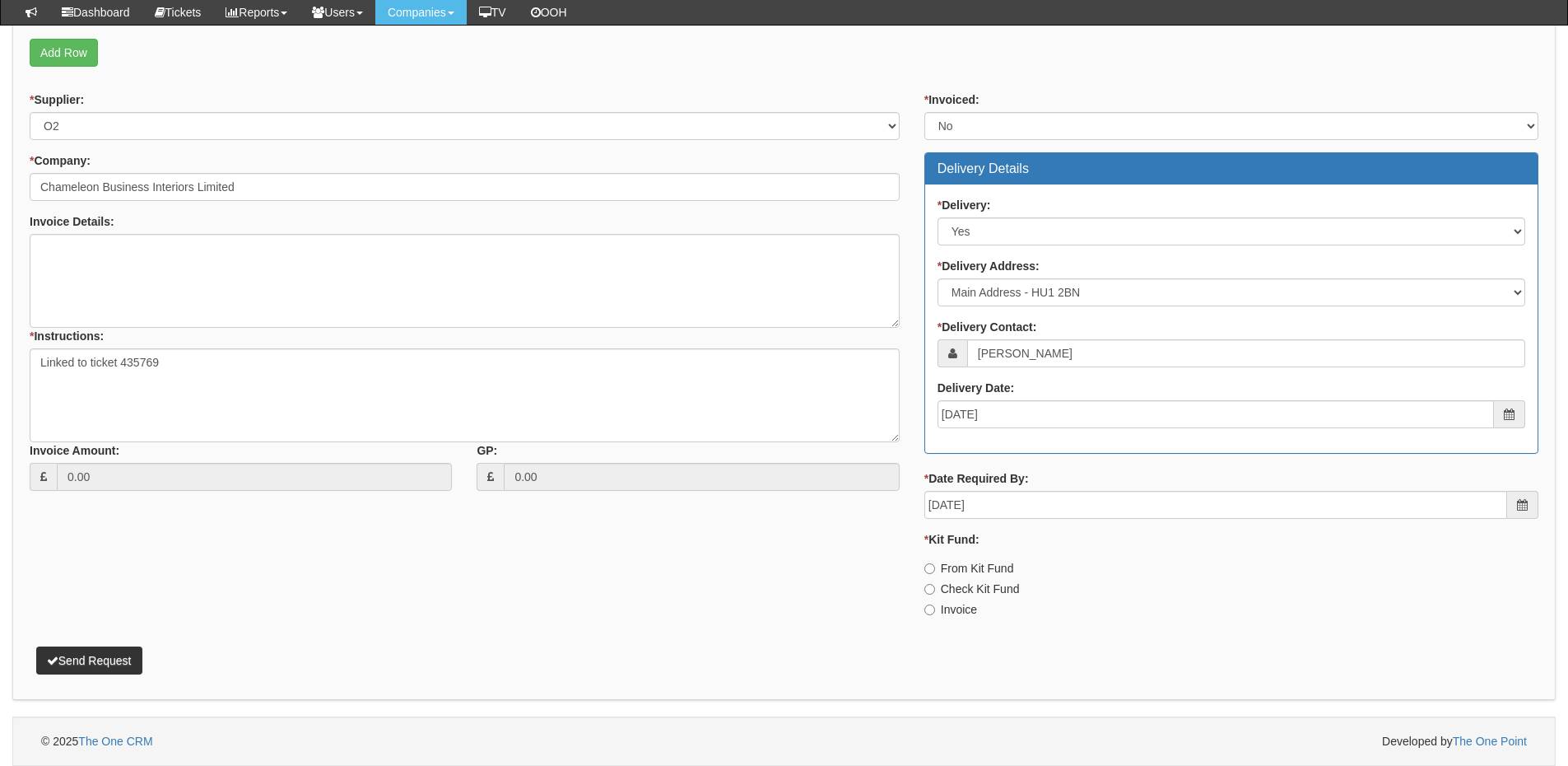
click at [957, 600] on div "* Kit Fund: From Kit Fund Check Kit Fund Invoice" at bounding box center [1231, 574] width 614 height 87
click at [947, 603] on label "Invoice" at bounding box center [950, 609] width 53 height 17
click at [935, 604] on input "Invoice" at bounding box center [930, 610] width 11 height 11
radio input "true"
click at [107, 661] on button "Send Request" at bounding box center [89, 660] width 106 height 28
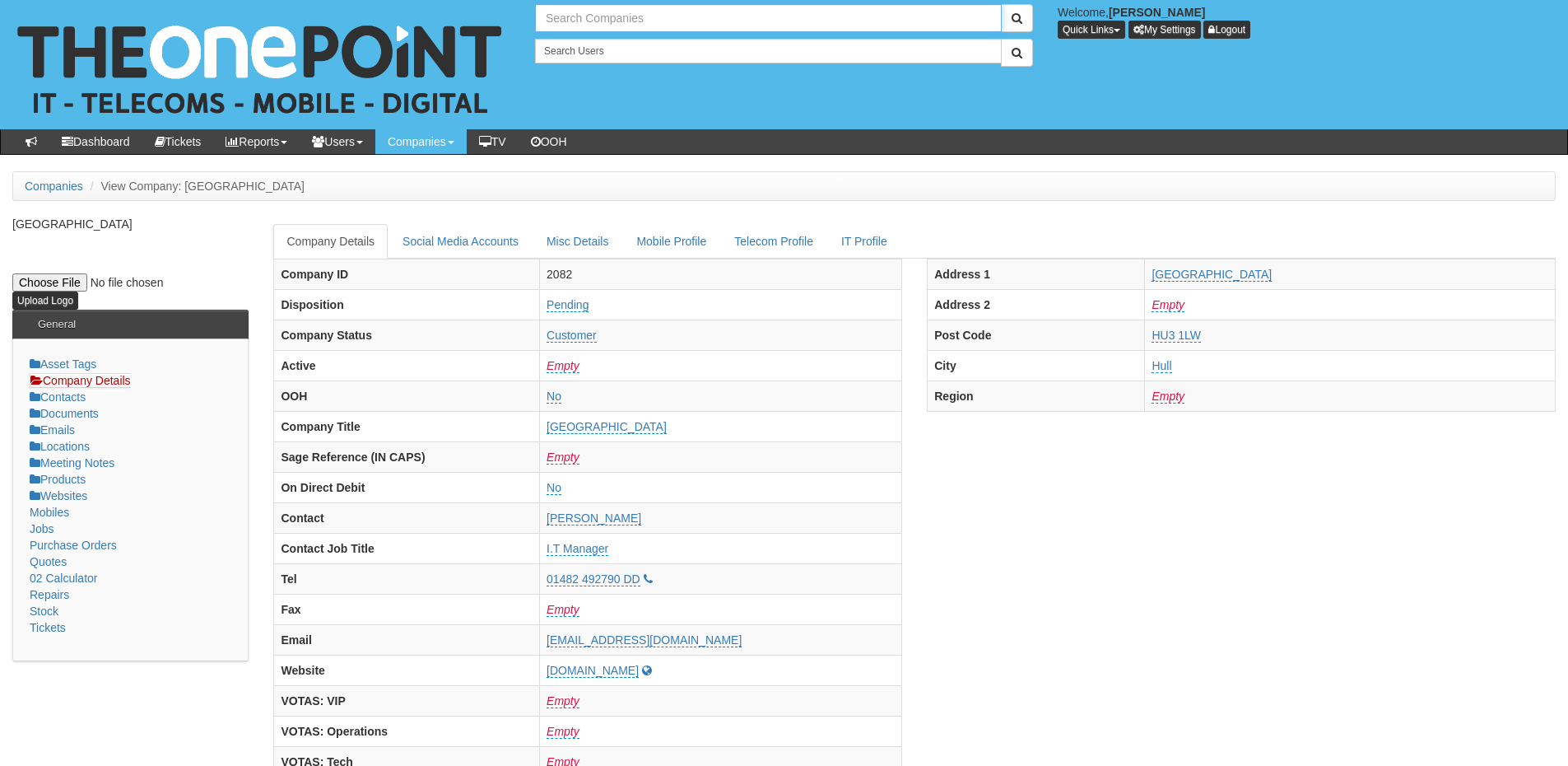
click at [608, 29] on input "text" at bounding box center [768, 18] width 467 height 28
click at [610, 38] on link "Life Skills Hub" at bounding box center [768, 46] width 463 height 24
type input "Life Skills Hub"
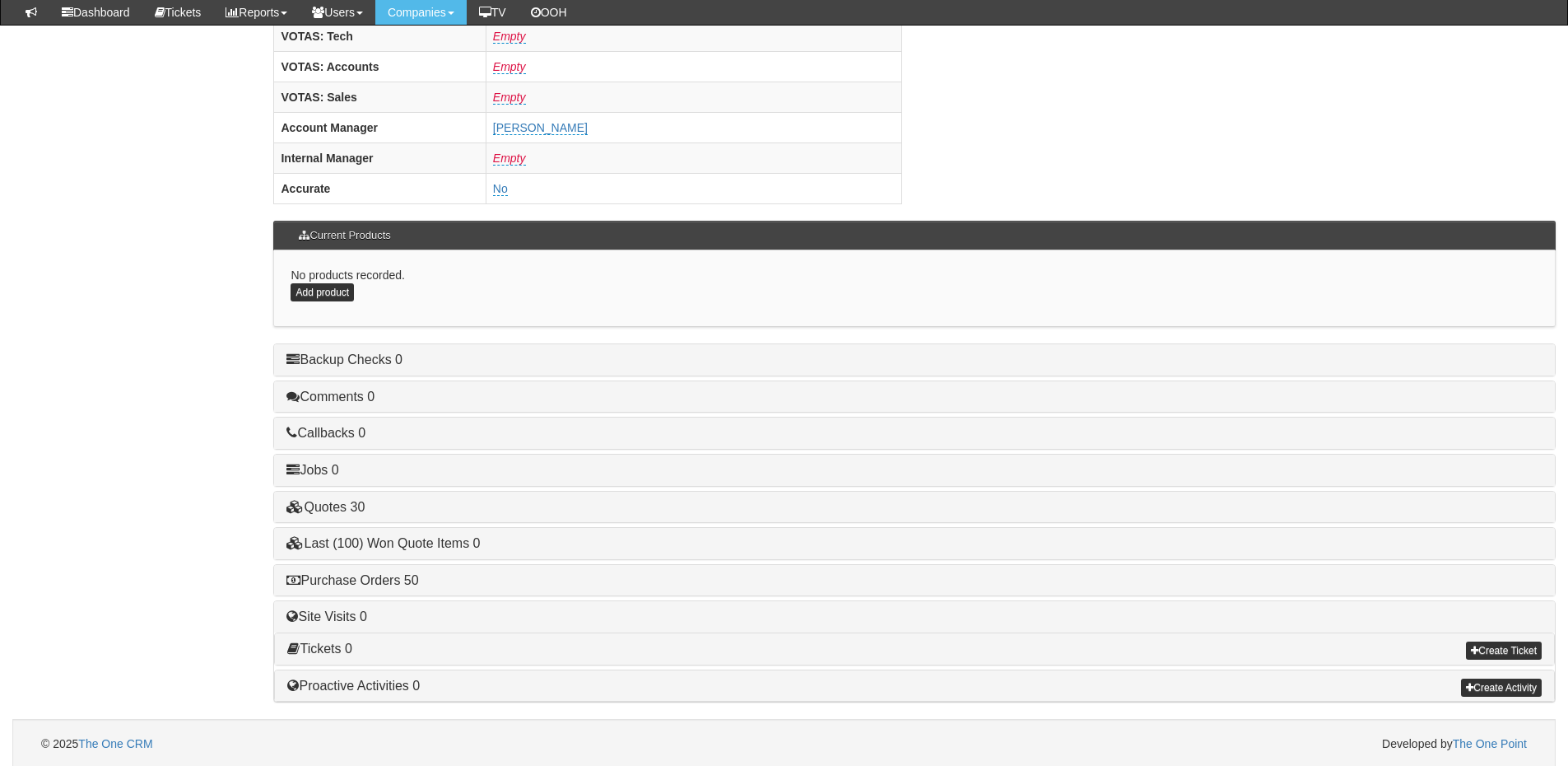
scroll to position [686, 0]
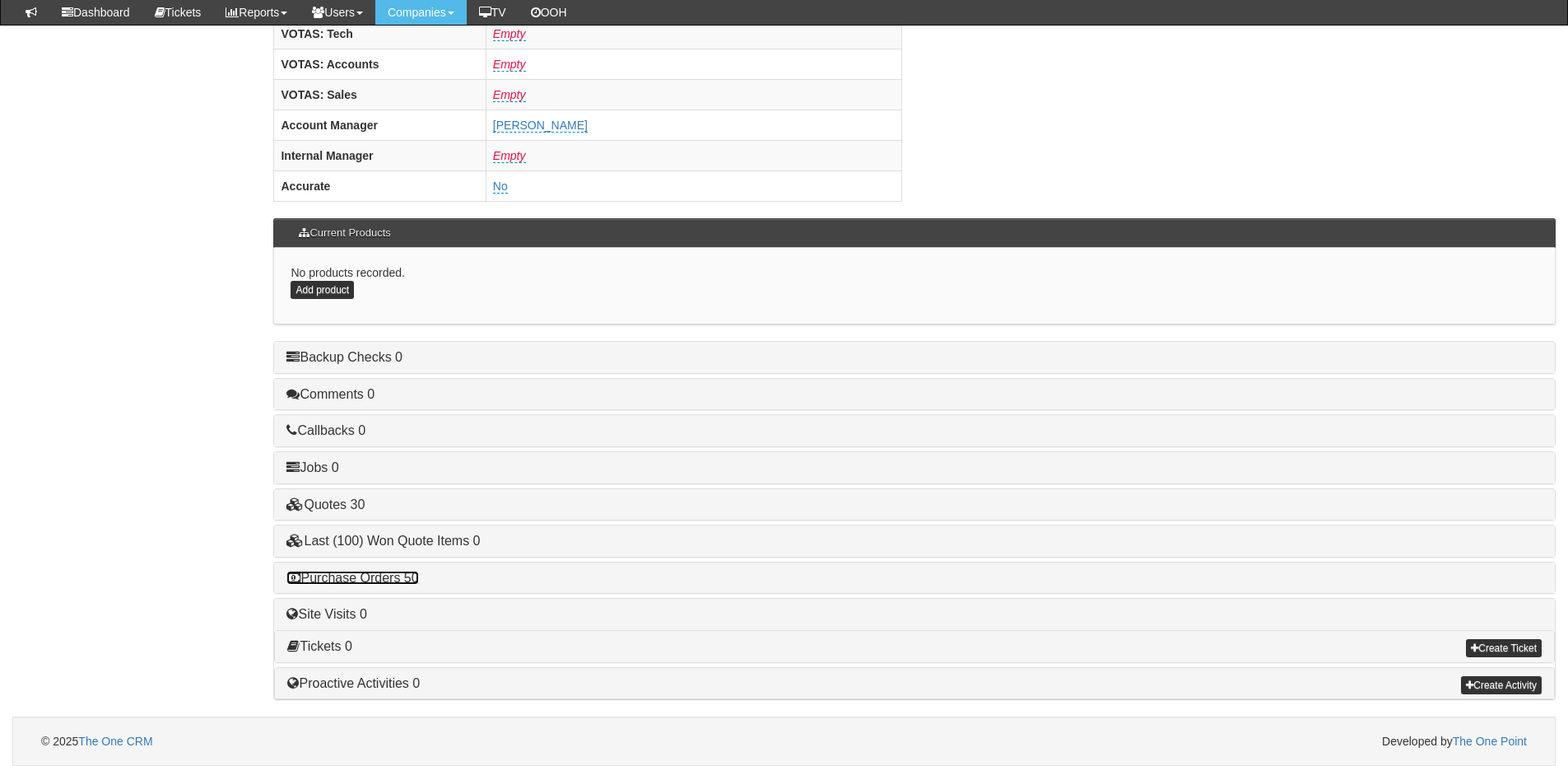
drag, startPoint x: 396, startPoint y: 577, endPoint x: 405, endPoint y: 577, distance: 9.0
click at [396, 577] on link "Purchase Orders 50" at bounding box center [351, 577] width 132 height 14
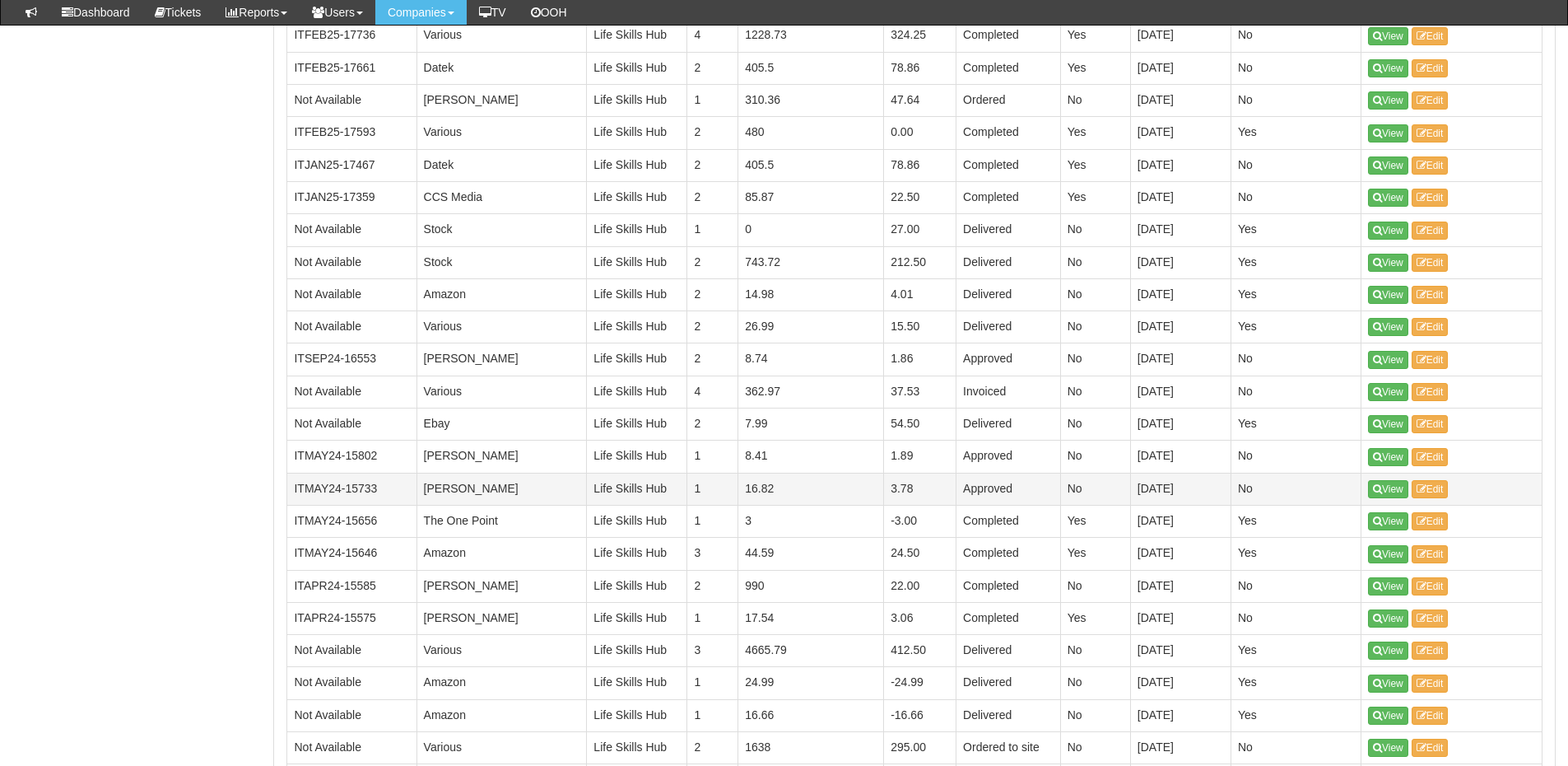
scroll to position [1838, 0]
